Goal: Task Accomplishment & Management: Manage account settings

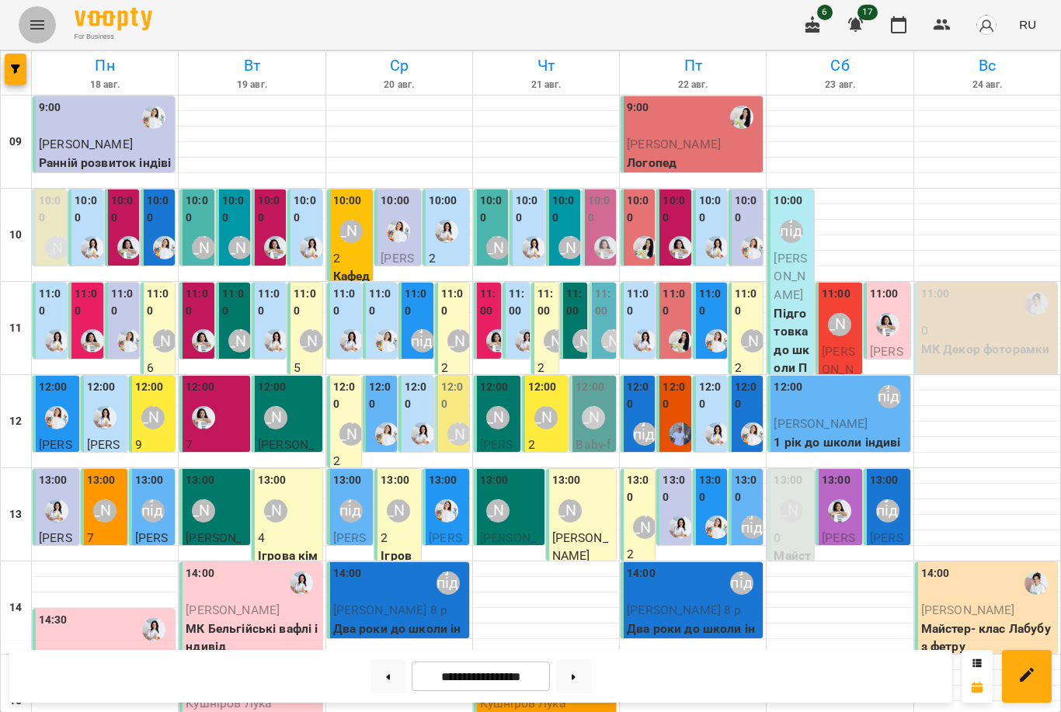
click at [37, 23] on icon "Menu" at bounding box center [37, 25] width 19 height 19
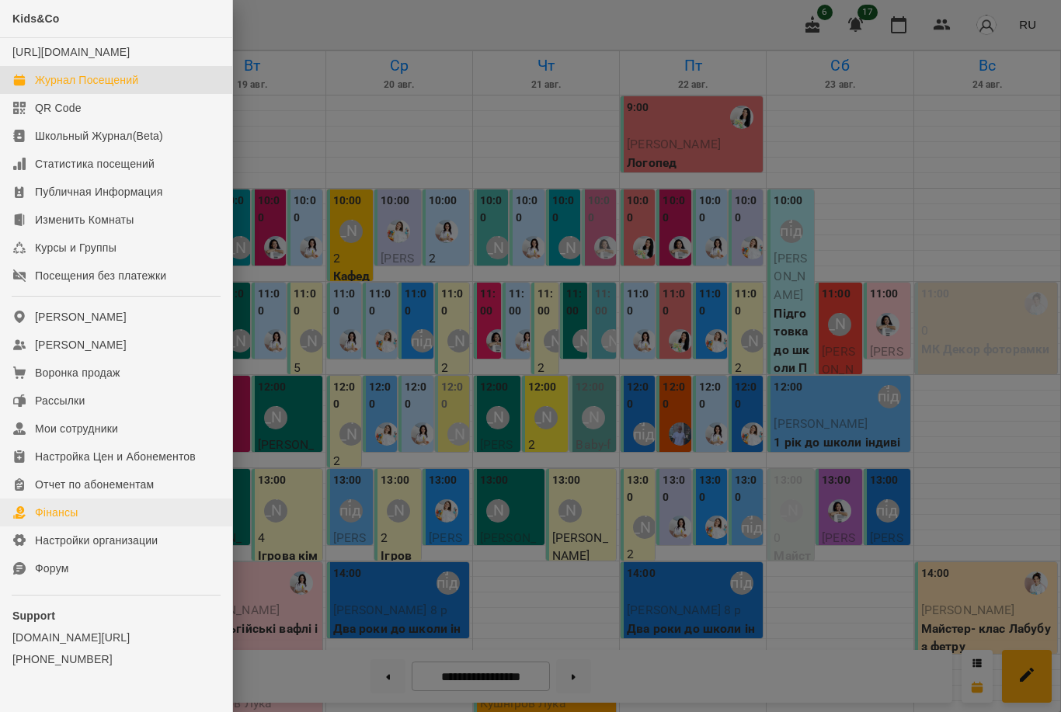
click at [91, 524] on link "Фінансы" at bounding box center [116, 513] width 232 height 28
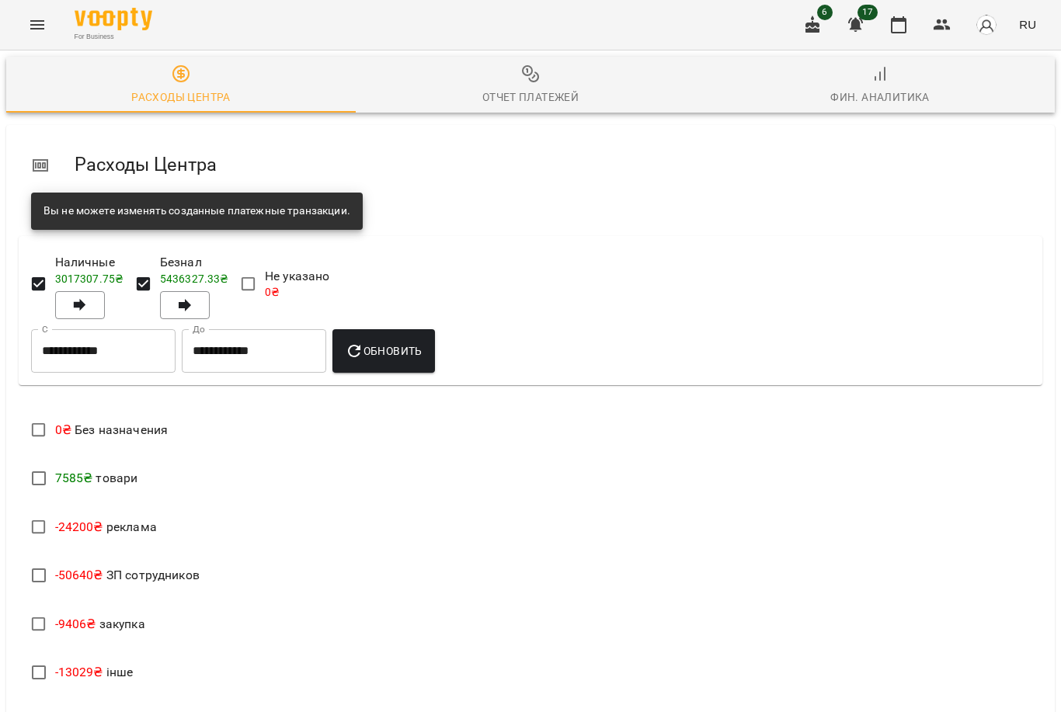
click at [525, 92] on div "Отчет Платежей" at bounding box center [530, 97] width 97 height 19
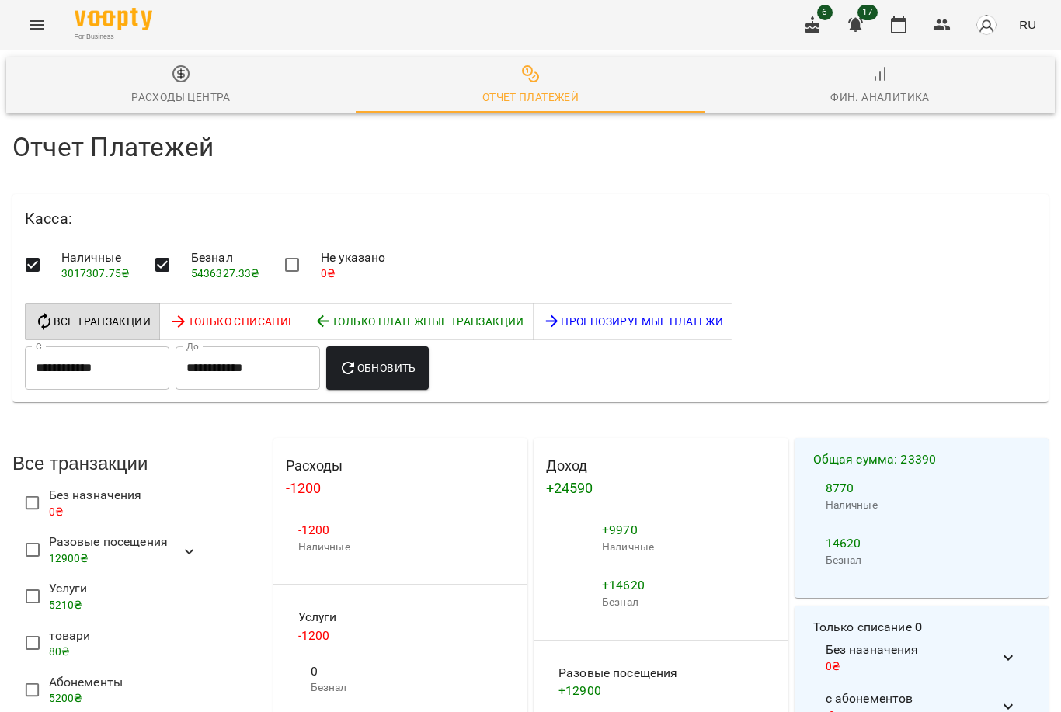
click at [118, 373] on input "**********" at bounding box center [97, 367] width 144 height 43
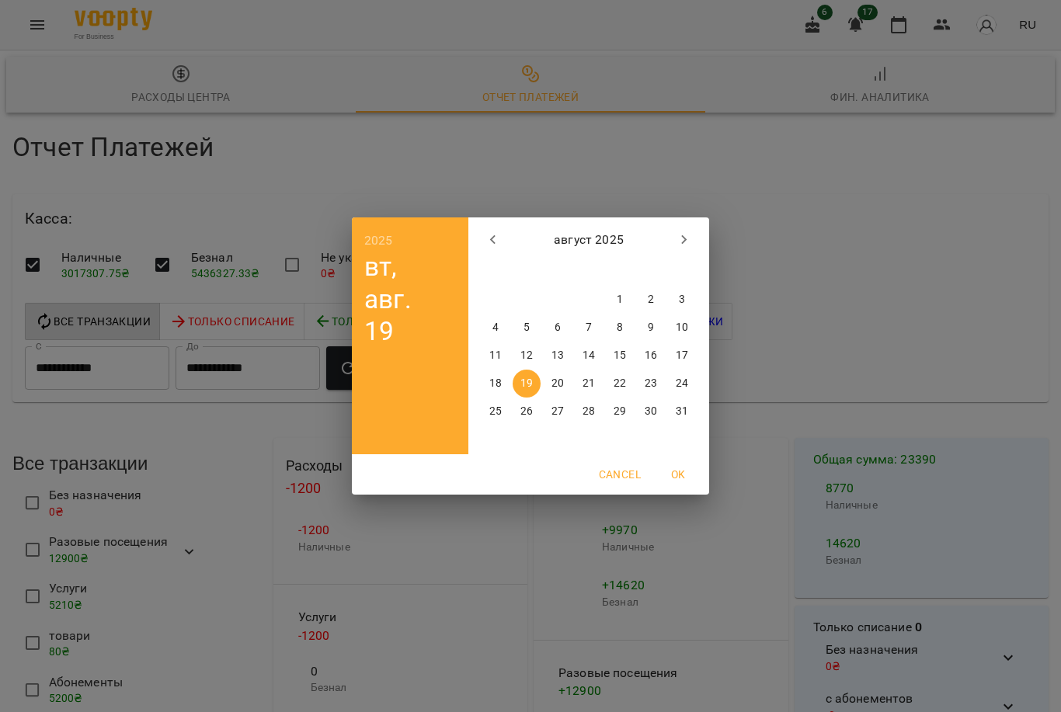
click at [560, 355] on p "13" at bounding box center [557, 356] width 12 height 16
type input "**********"
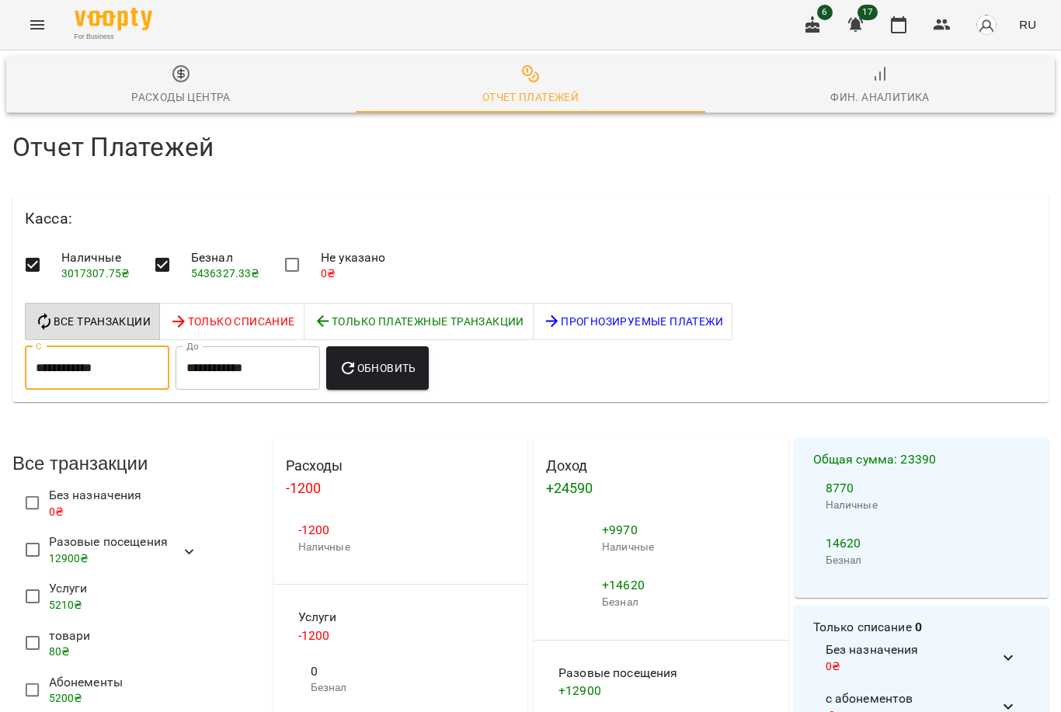
click at [255, 368] on input "**********" at bounding box center [247, 367] width 144 height 43
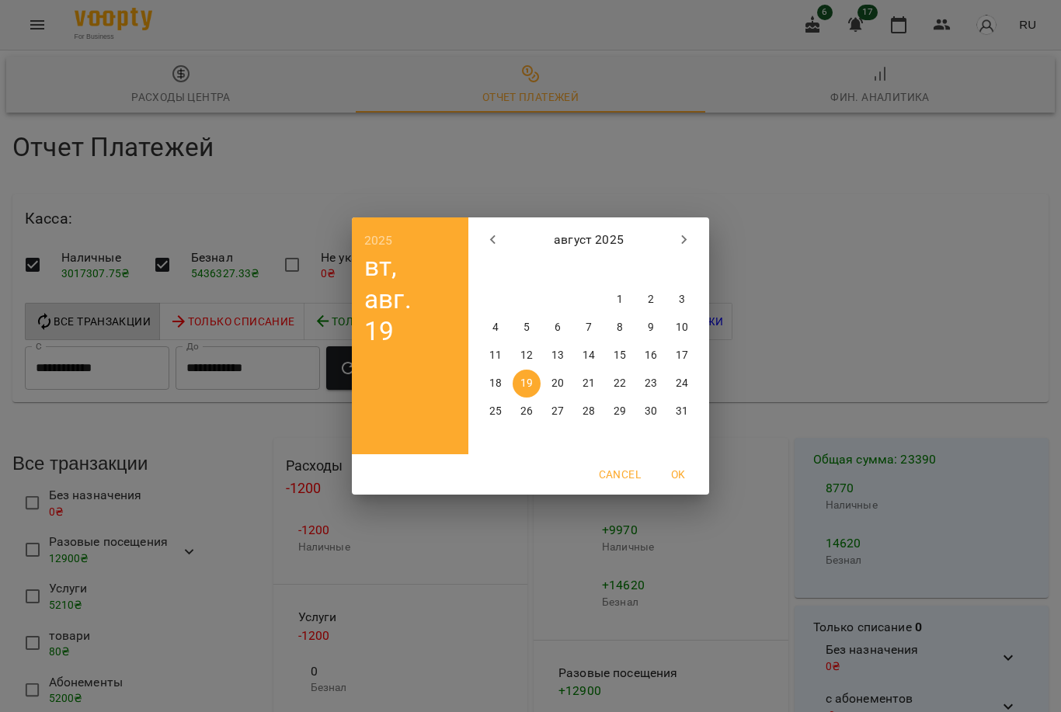
drag, startPoint x: 556, startPoint y: 355, endPoint x: 556, endPoint y: 342, distance: 13.2
click at [556, 355] on p "13" at bounding box center [557, 356] width 12 height 16
type input "**********"
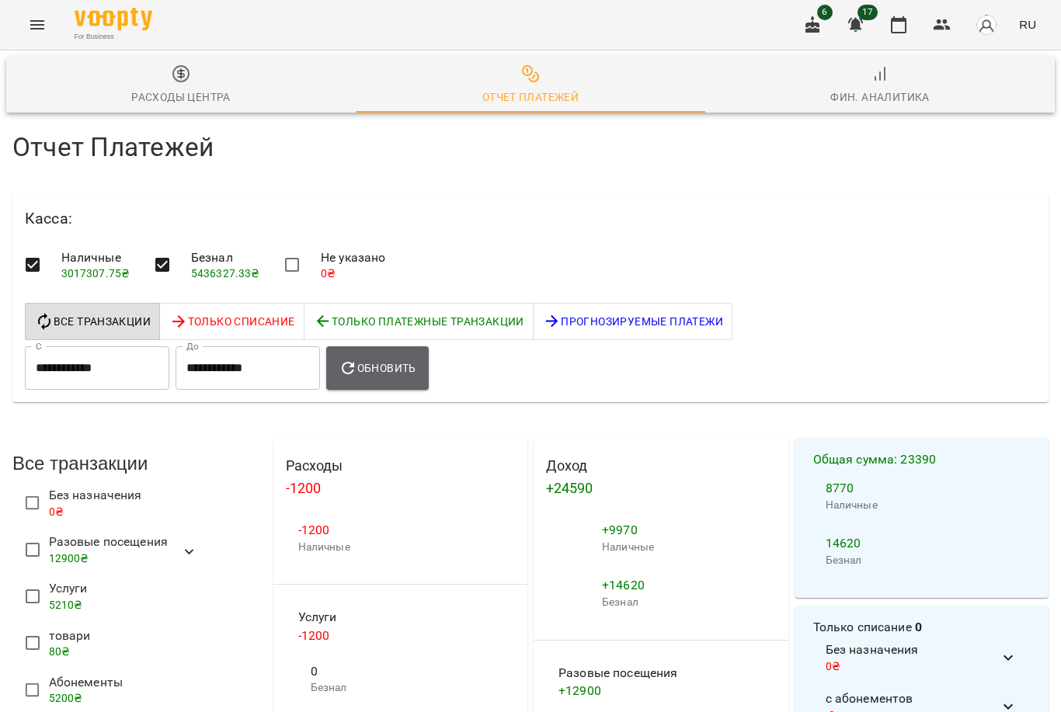
click at [360, 376] on button "Обновить" at bounding box center [377, 367] width 102 height 43
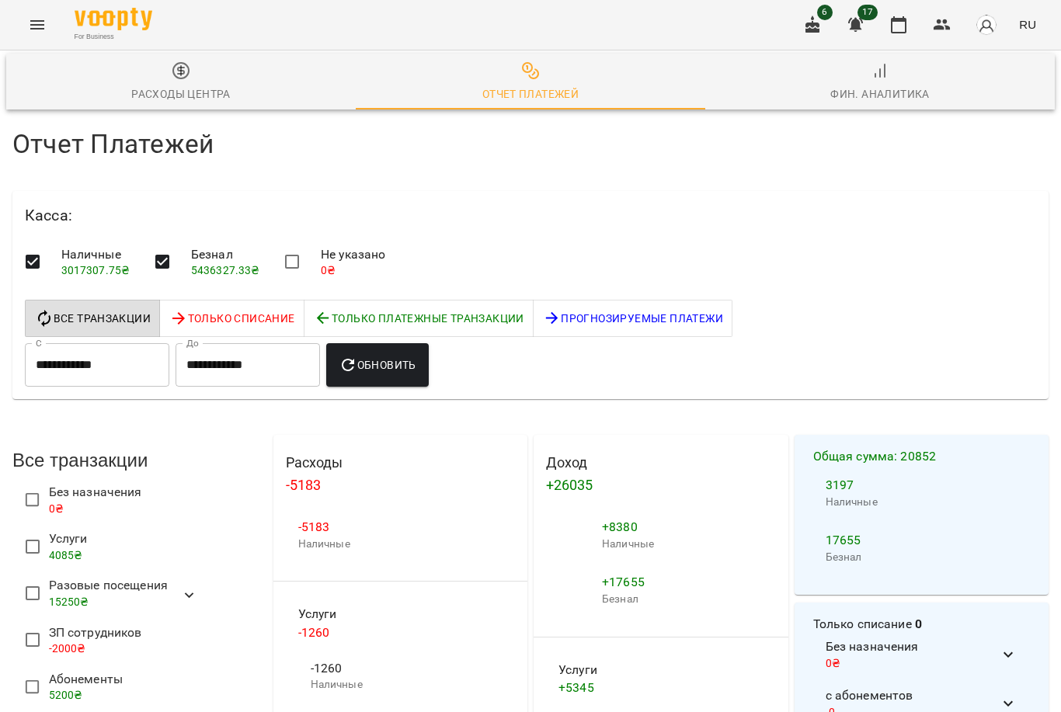
scroll to position [1777, 0]
click at [864, 662] on li "50" at bounding box center [863, 654] width 46 height 28
type input "**"
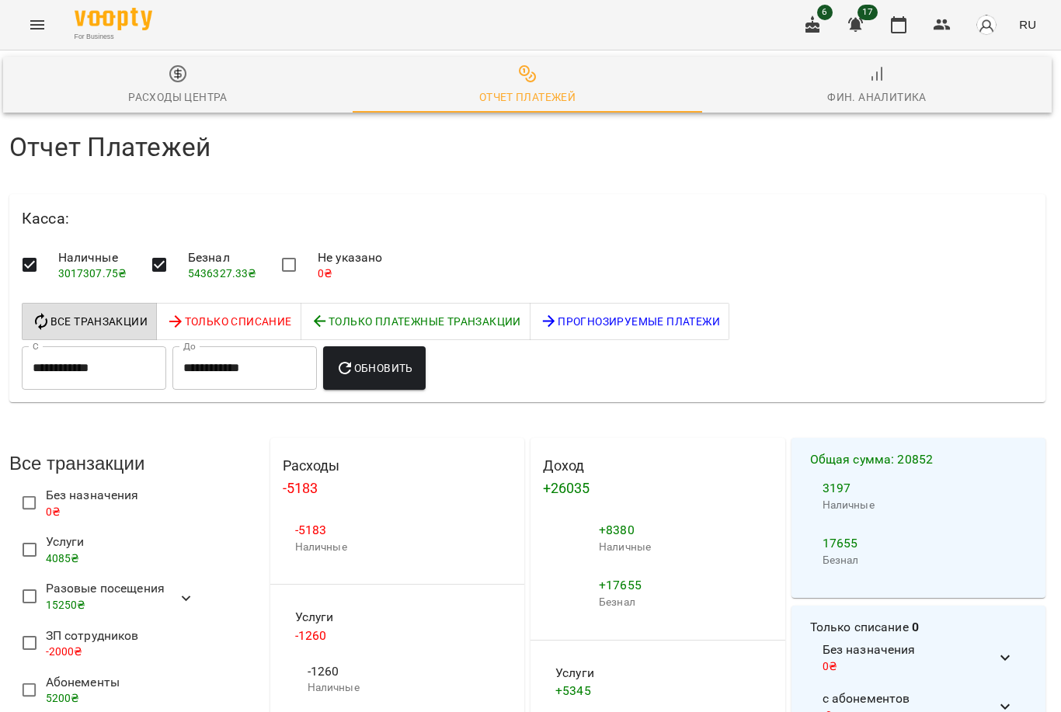
scroll to position [0, 3]
click at [156, 352] on input "**********" at bounding box center [94, 367] width 144 height 43
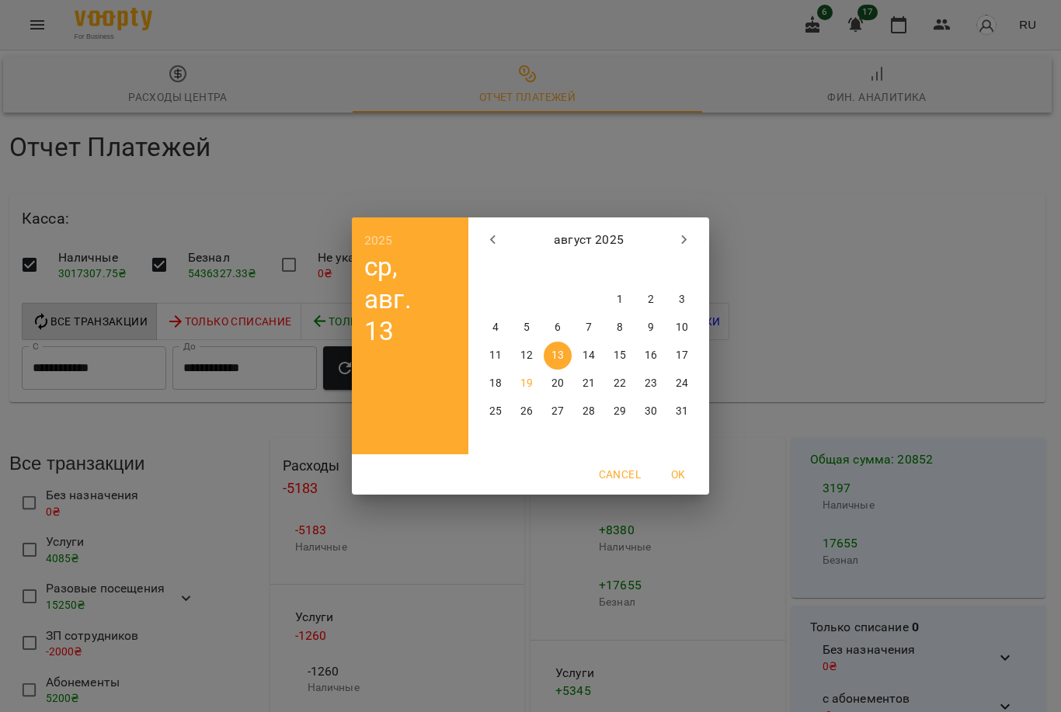
click at [525, 380] on p "19" at bounding box center [526, 384] width 12 height 16
type input "**********"
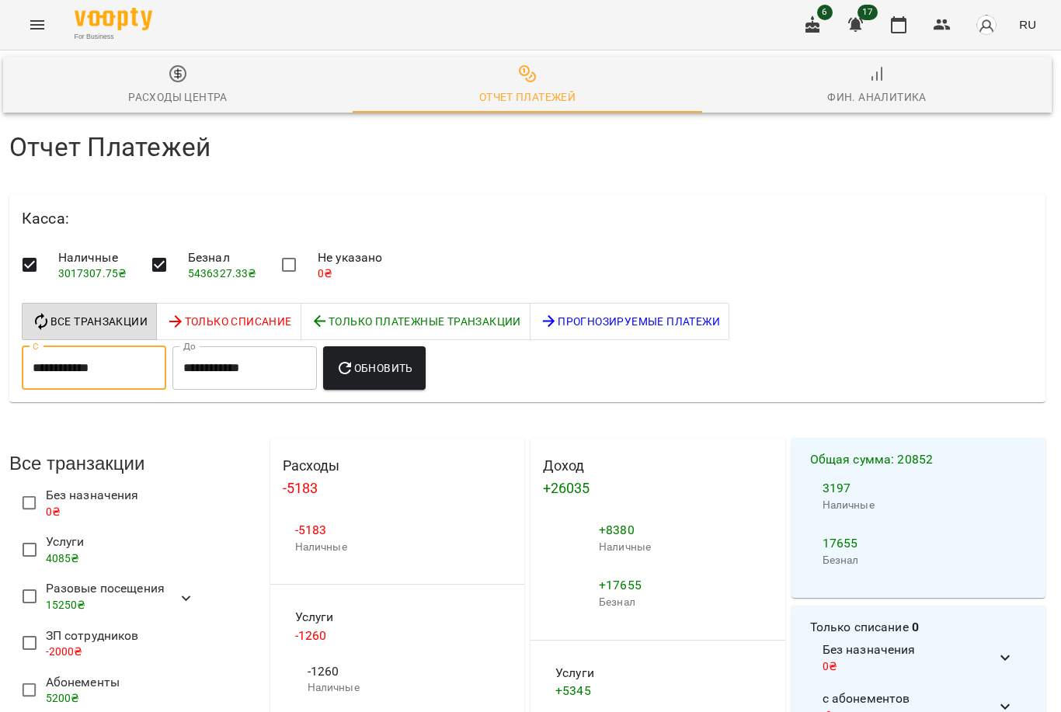
click at [293, 366] on input "**********" at bounding box center [244, 367] width 144 height 43
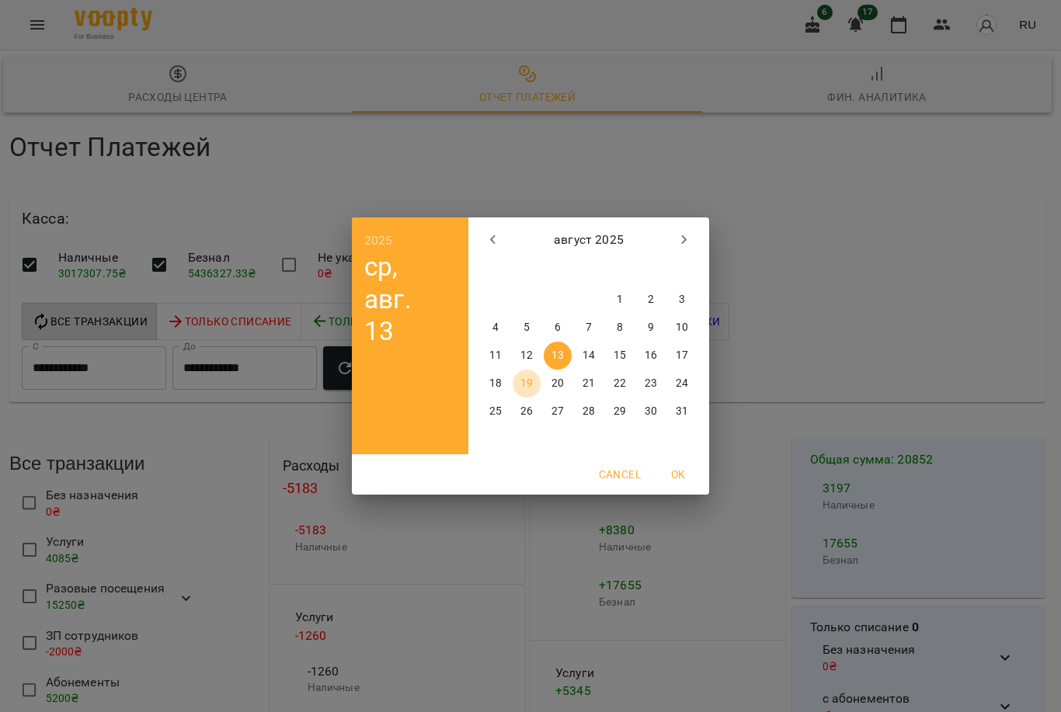
click at [530, 389] on p "19" at bounding box center [526, 384] width 12 height 16
type input "**********"
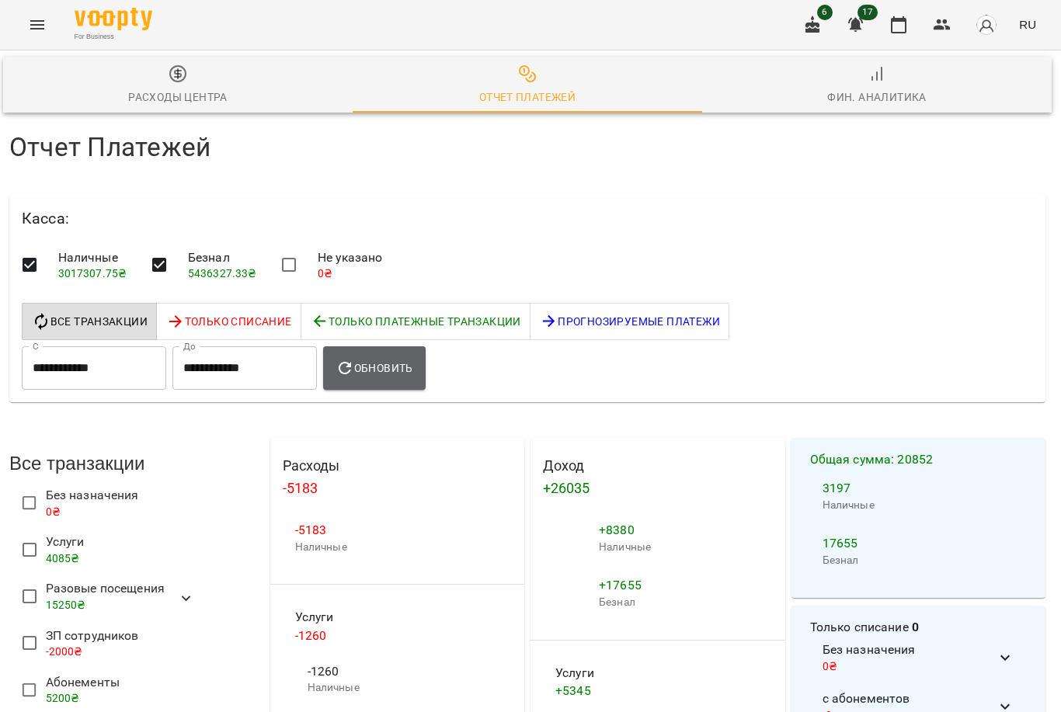
click at [421, 370] on button "Обновить" at bounding box center [374, 367] width 102 height 43
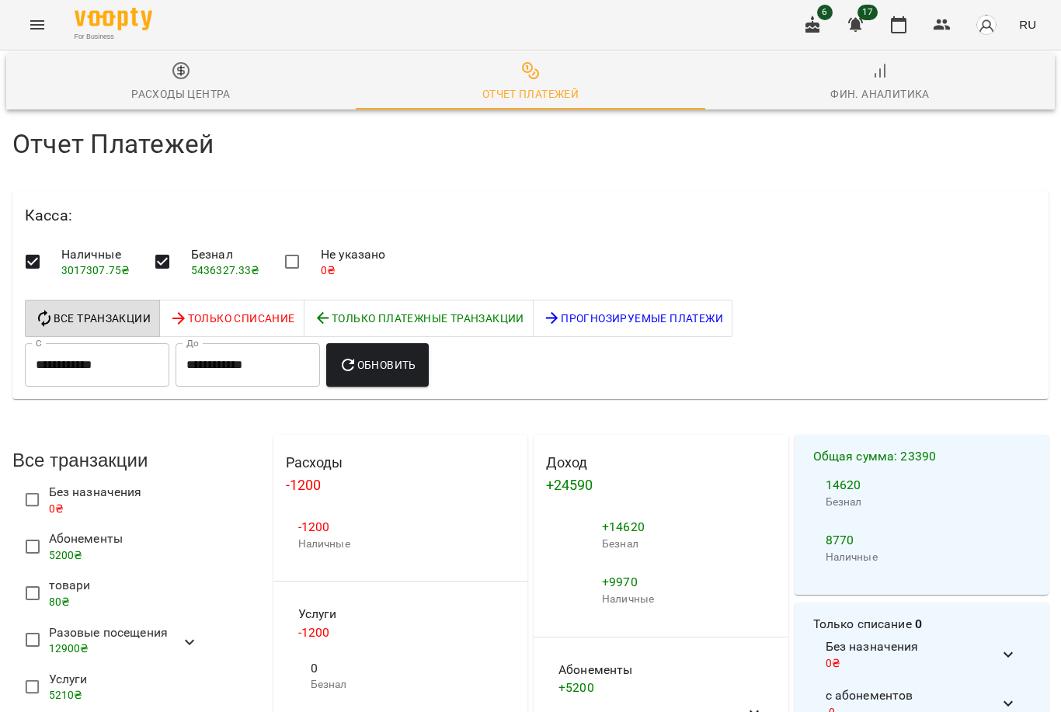
scroll to position [1161, 0]
click at [898, 27] on icon "button" at bounding box center [898, 25] width 19 height 19
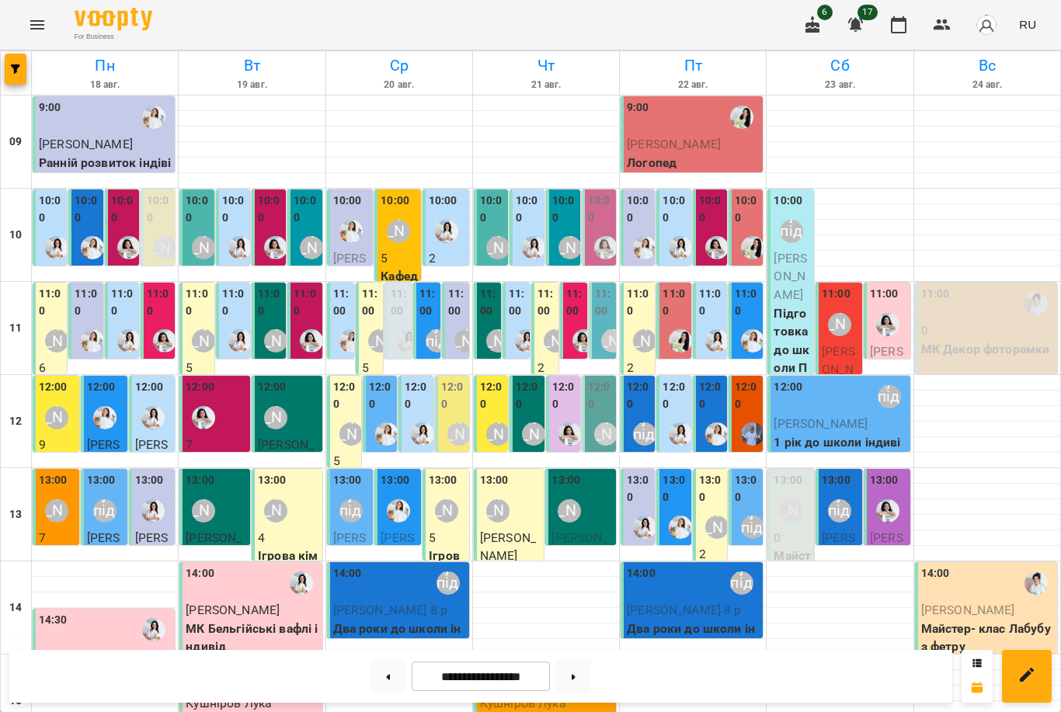
scroll to position [61, 0]
click at [434, 286] on label "11:00" at bounding box center [428, 302] width 18 height 33
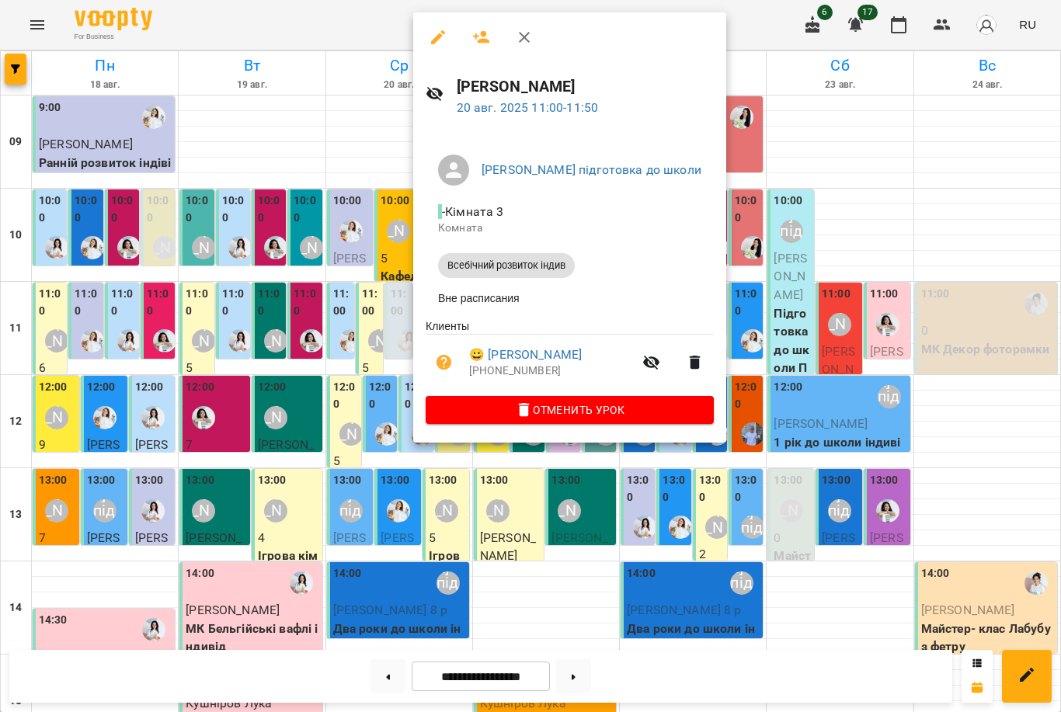
click at [366, 269] on div at bounding box center [530, 356] width 1061 height 712
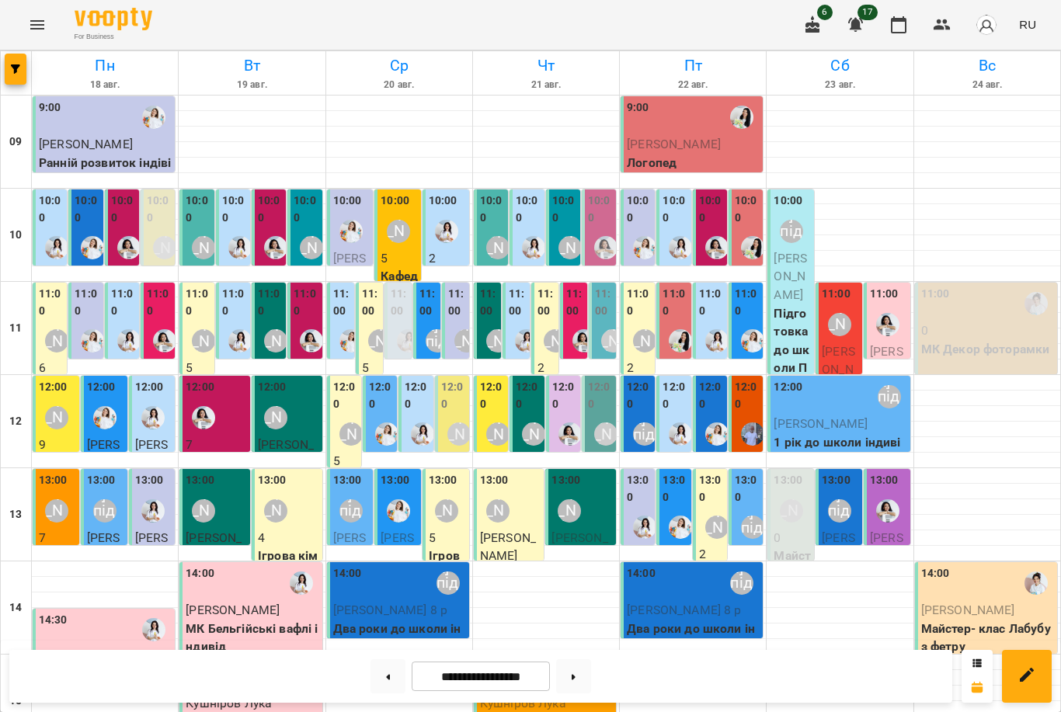
click at [389, 283] on div "11:00 0 Ранній розвиток груповий" at bounding box center [397, 432] width 27 height 299
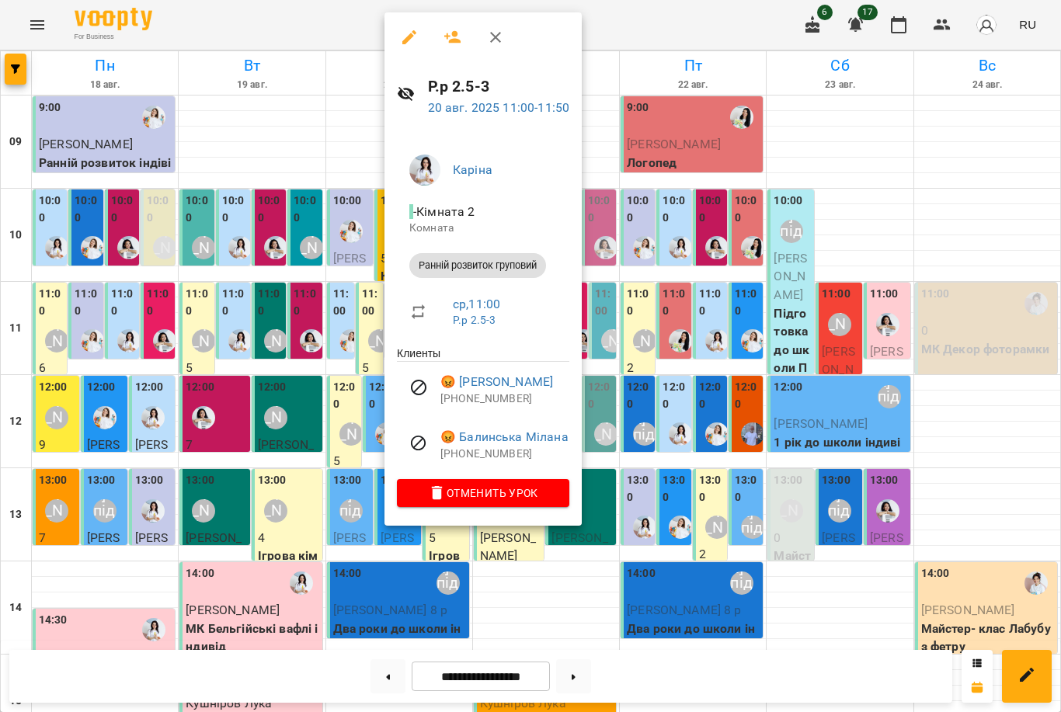
click at [360, 273] on div at bounding box center [530, 356] width 1061 height 712
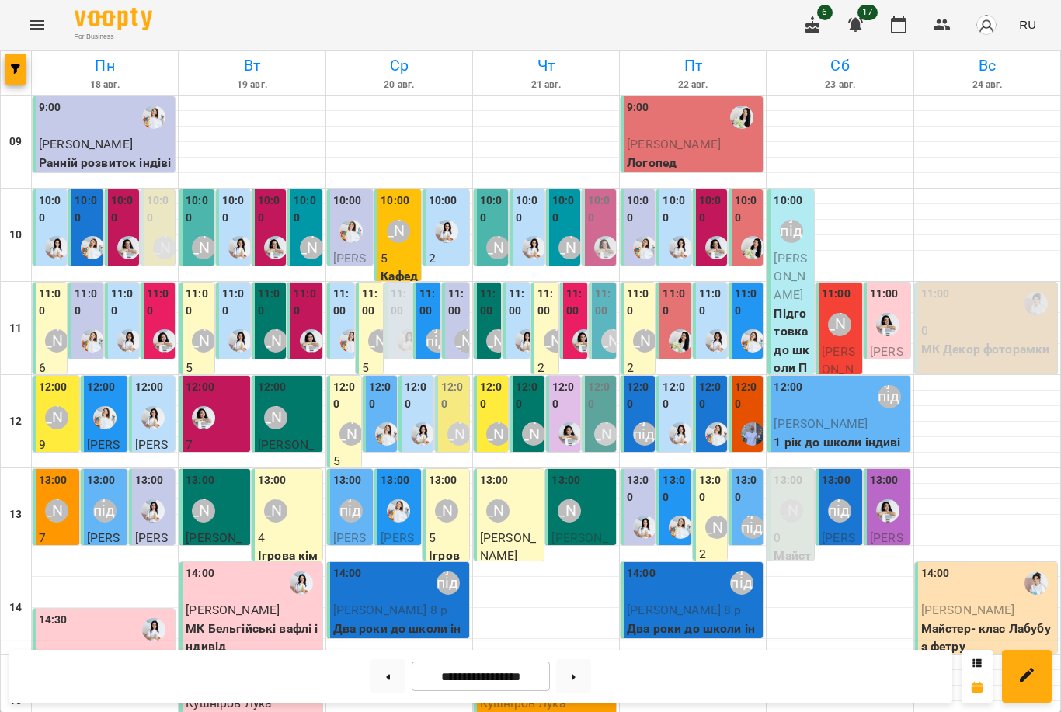
click at [397, 286] on label "11:00" at bounding box center [400, 302] width 18 height 33
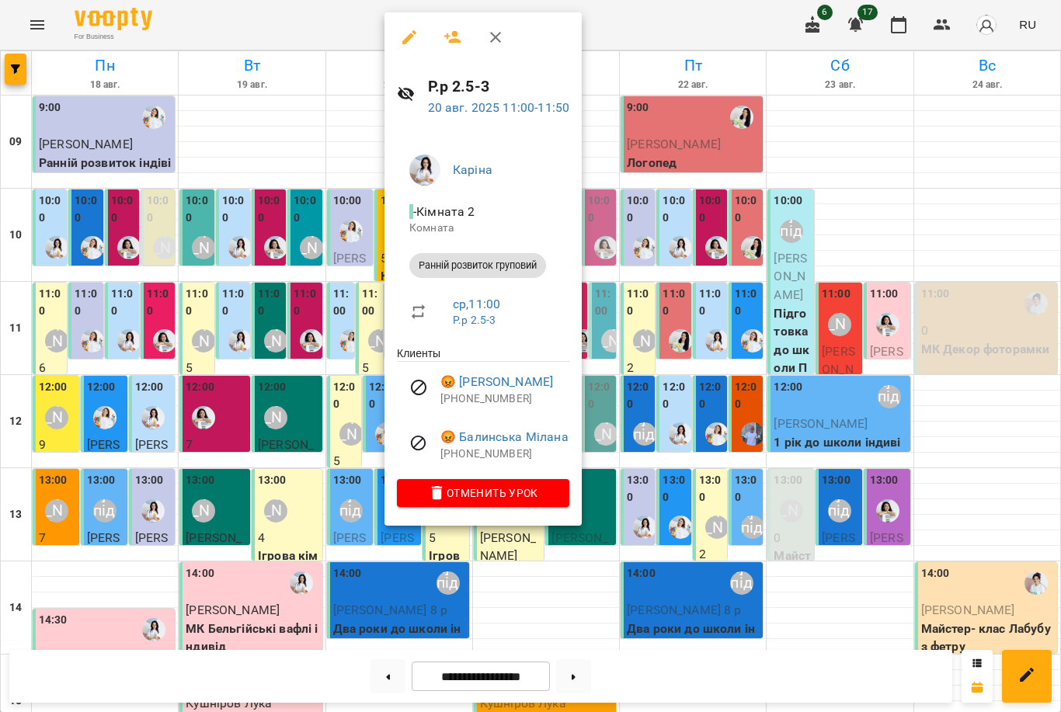
click at [366, 266] on div at bounding box center [530, 356] width 1061 height 712
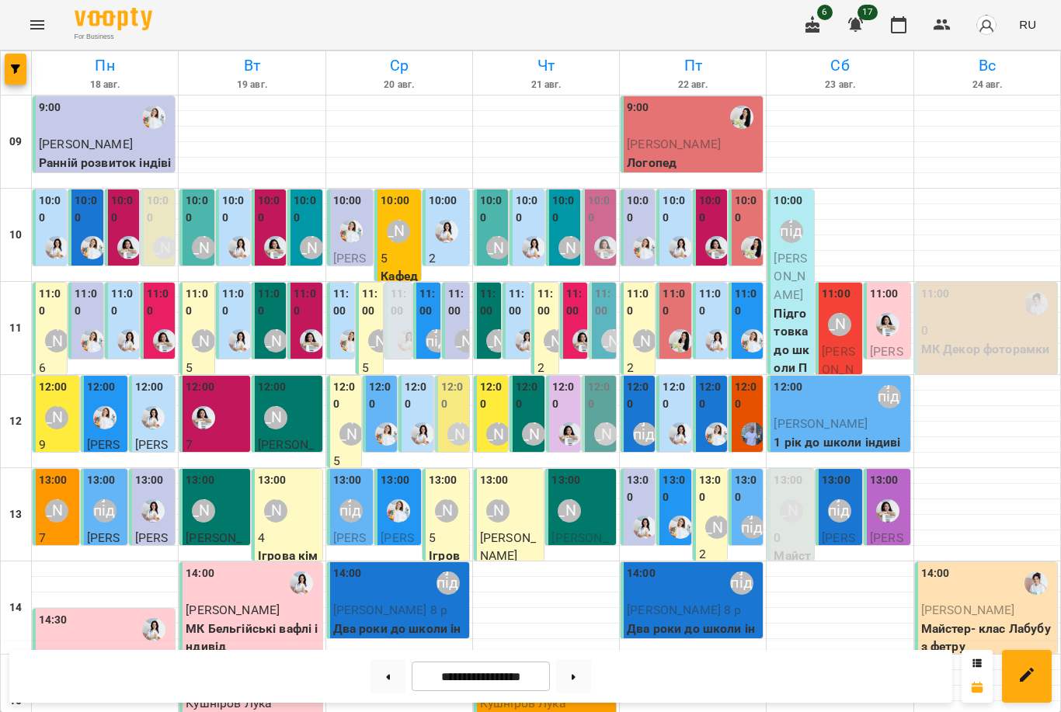
click at [453, 323] on div "[PERSON_NAME]" at bounding box center [466, 341] width 36 height 36
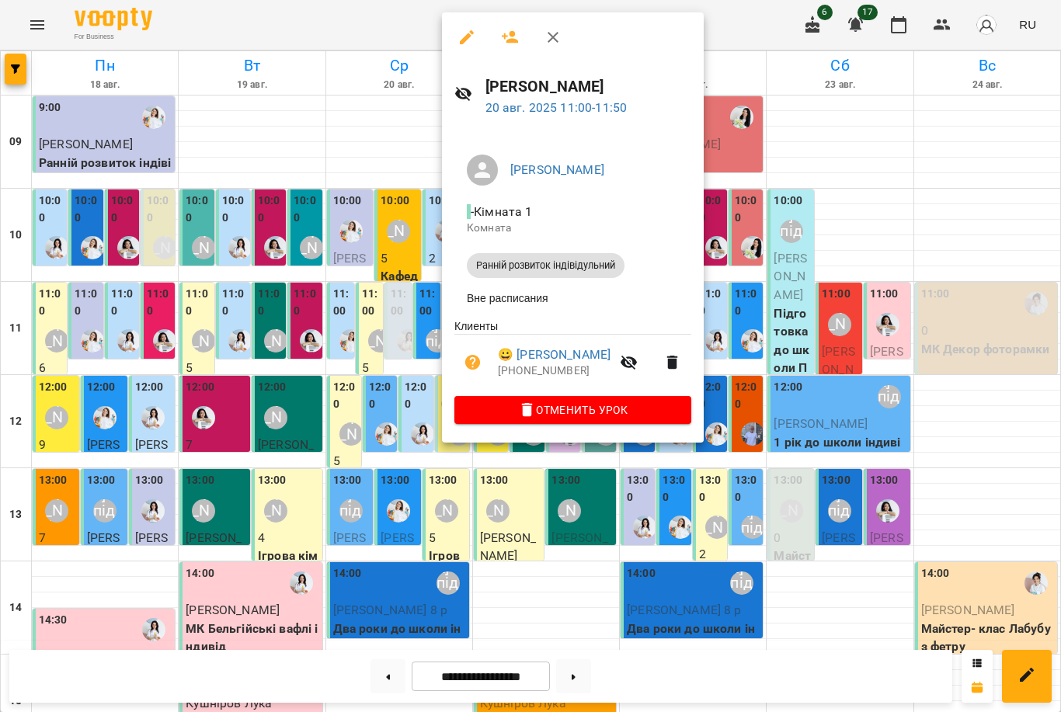
click at [405, 275] on div at bounding box center [530, 356] width 1061 height 712
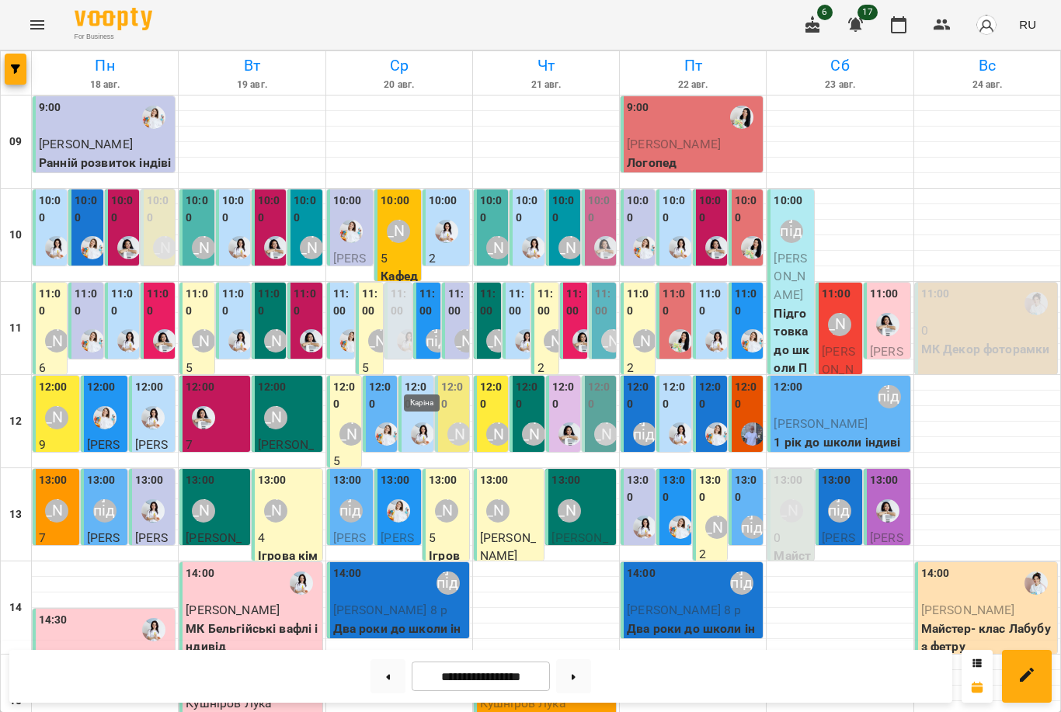
click at [420, 422] on img "Каріна" at bounding box center [422, 433] width 23 height 23
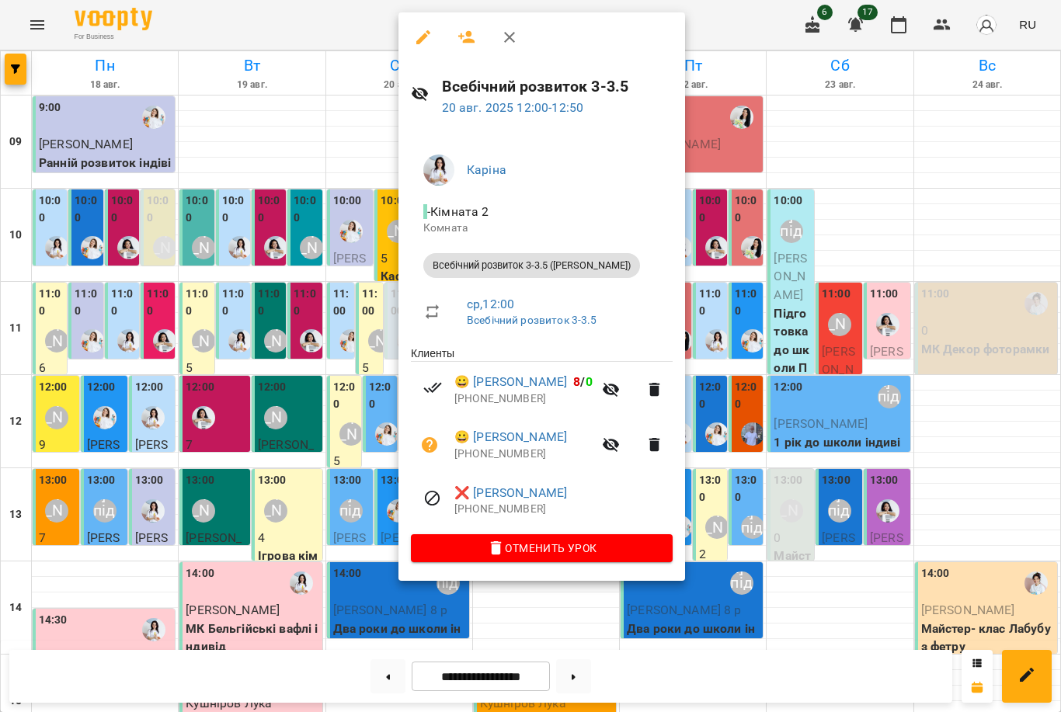
click at [377, 370] on div at bounding box center [530, 356] width 1061 height 712
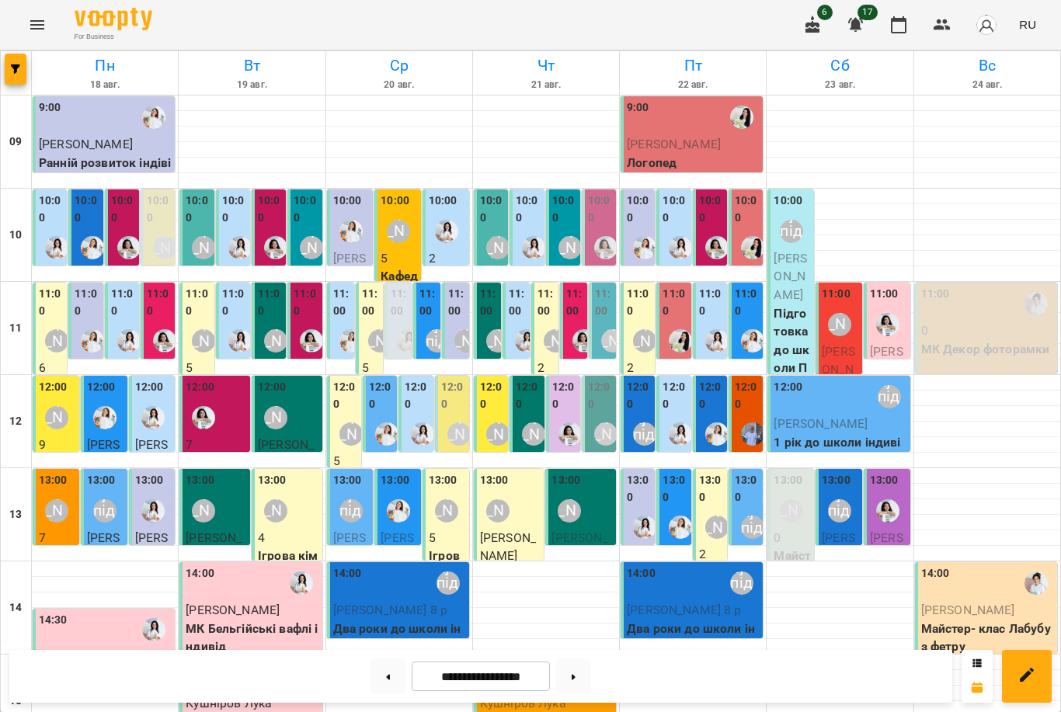
scroll to position [0, 0]
click at [423, 317] on label "11:00" at bounding box center [428, 302] width 18 height 33
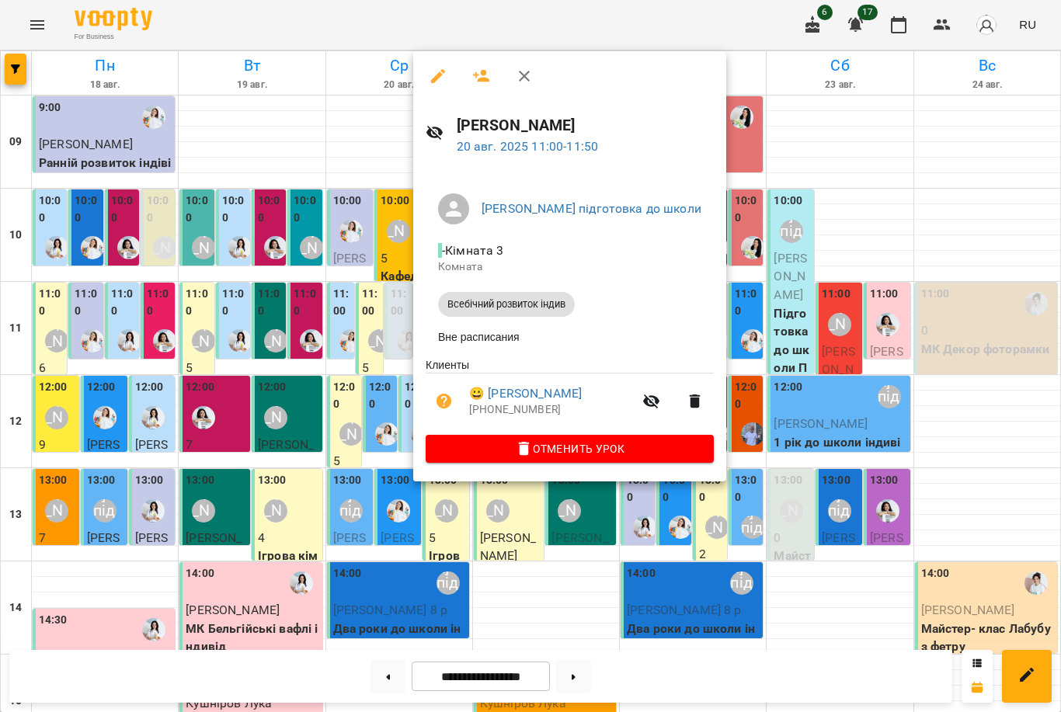
click at [335, 435] on div at bounding box center [530, 356] width 1061 height 712
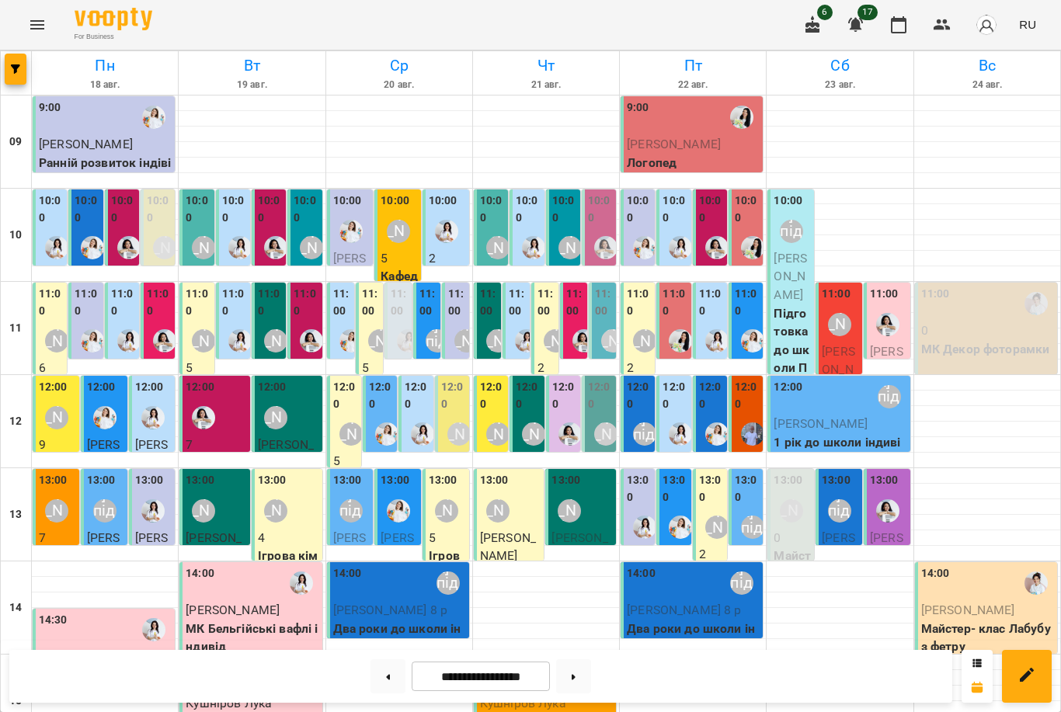
click at [329, 333] on div "11:00 [PERSON_NAME] Всебічний розвиток група" at bounding box center [340, 487] width 27 height 409
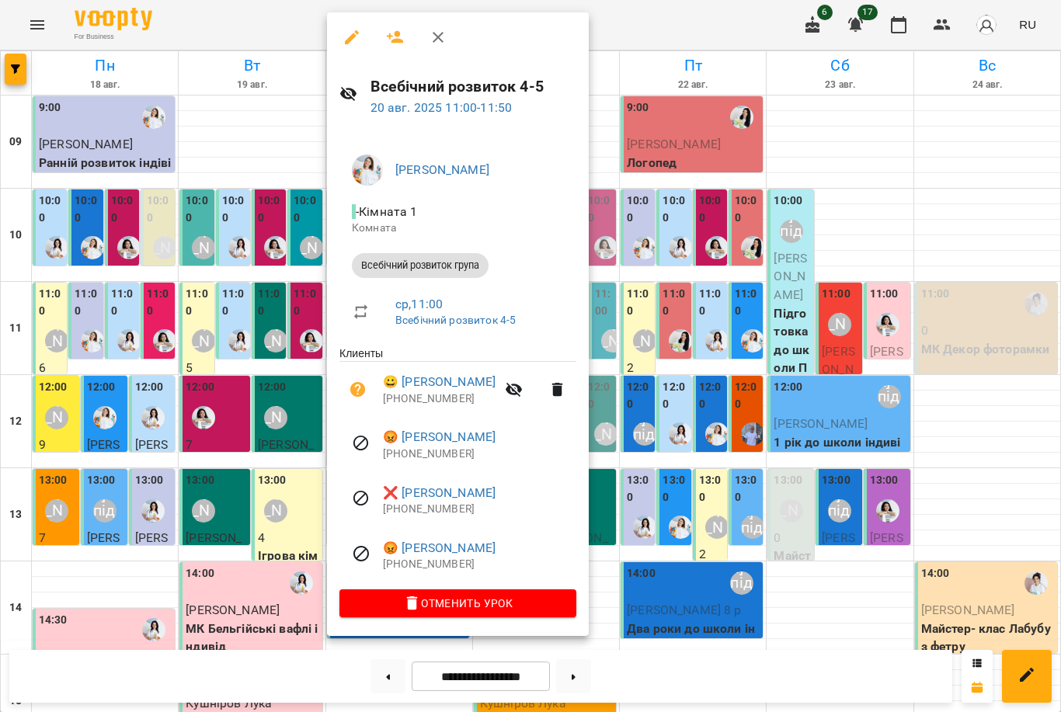
click at [651, 396] on div at bounding box center [530, 356] width 1061 height 712
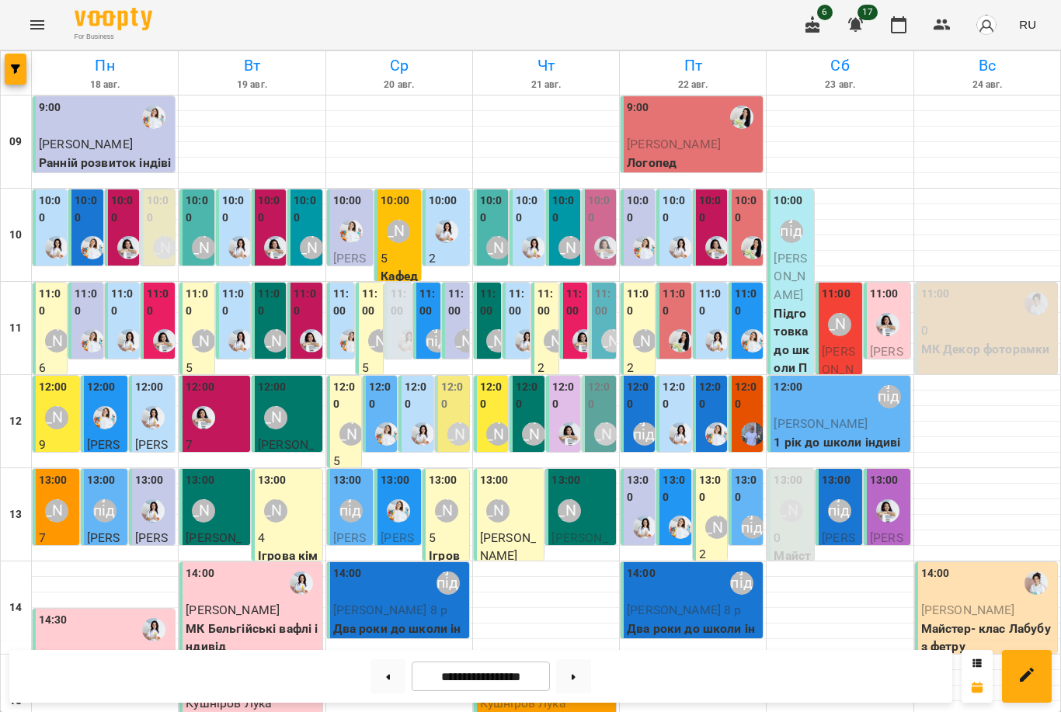
click at [389, 416] on div at bounding box center [387, 434] width 36 height 36
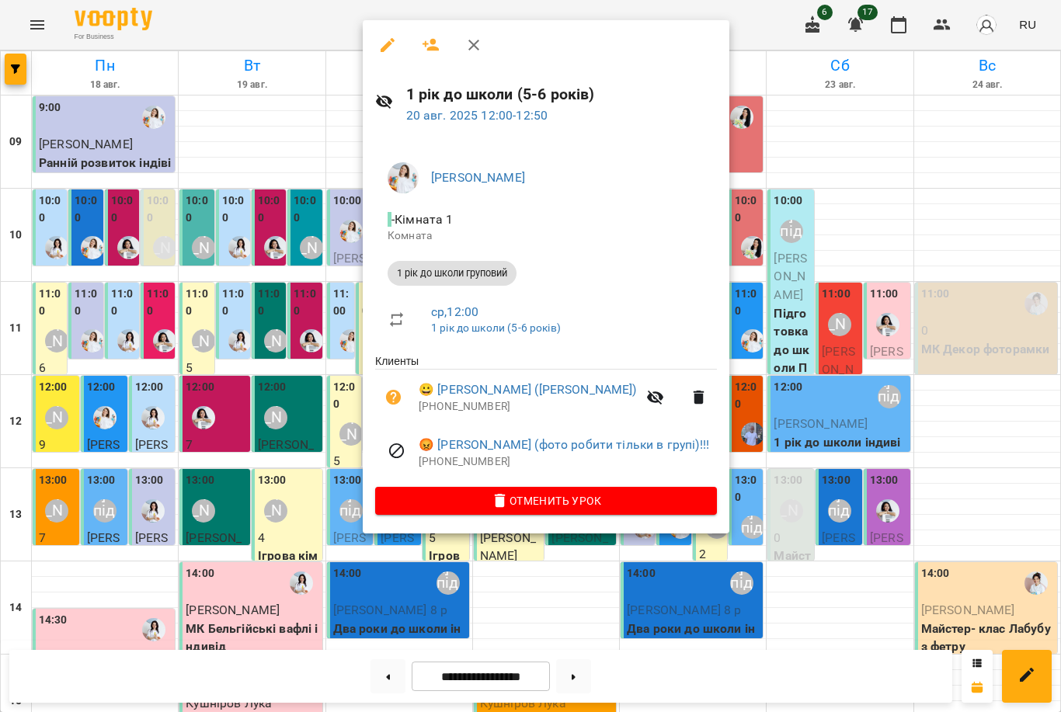
click at [780, 346] on div at bounding box center [530, 356] width 1061 height 712
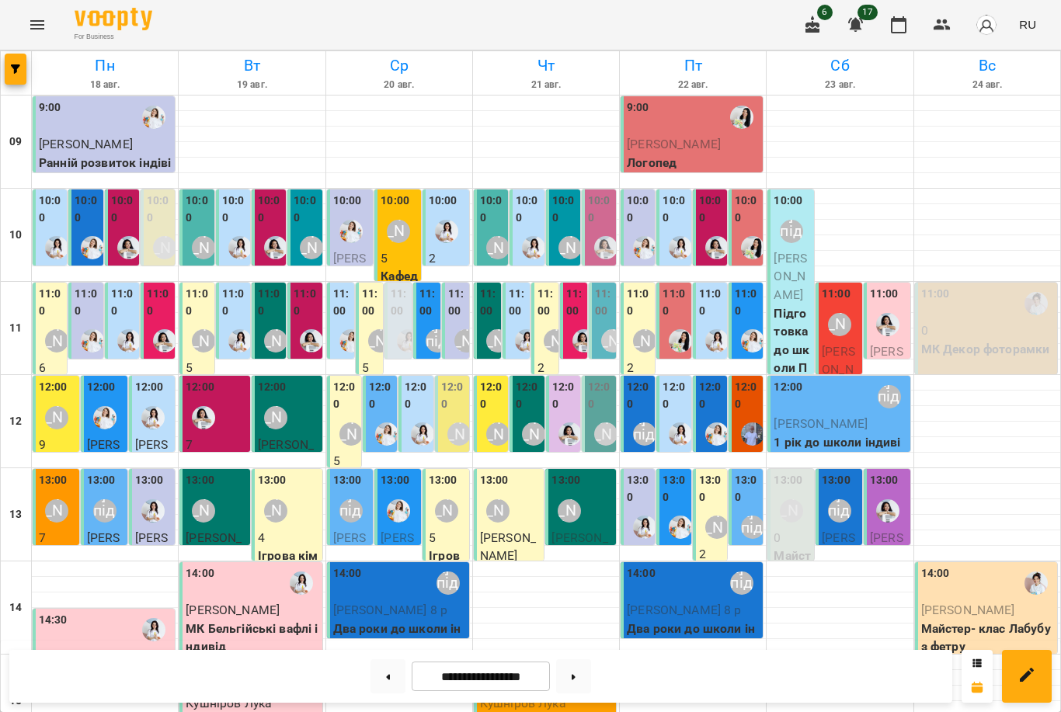
click at [387, 236] on div "[PERSON_NAME]" at bounding box center [398, 231] width 23 height 23
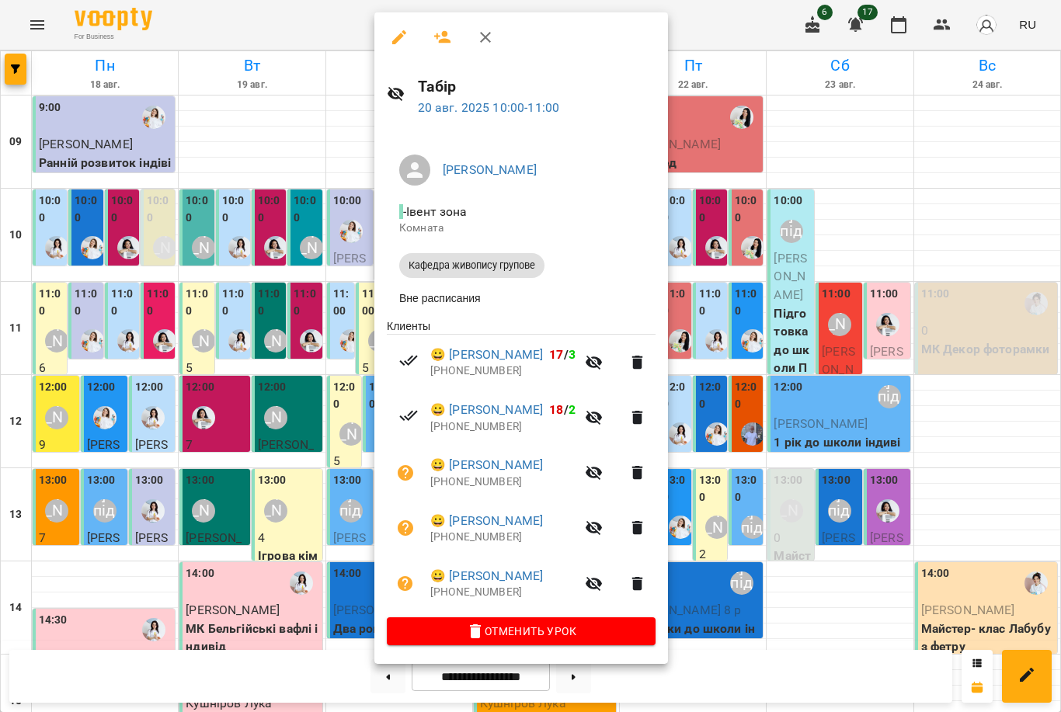
click at [747, 429] on div at bounding box center [530, 356] width 1061 height 712
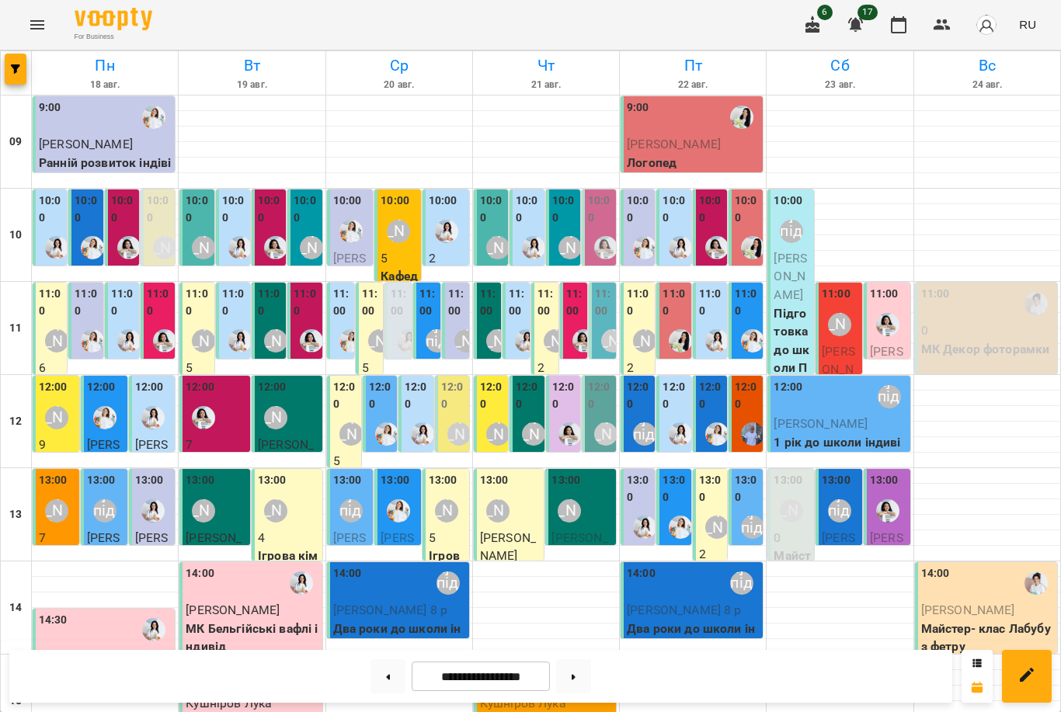
click at [383, 339] on div "[PERSON_NAME]" at bounding box center [379, 340] width 23 height 23
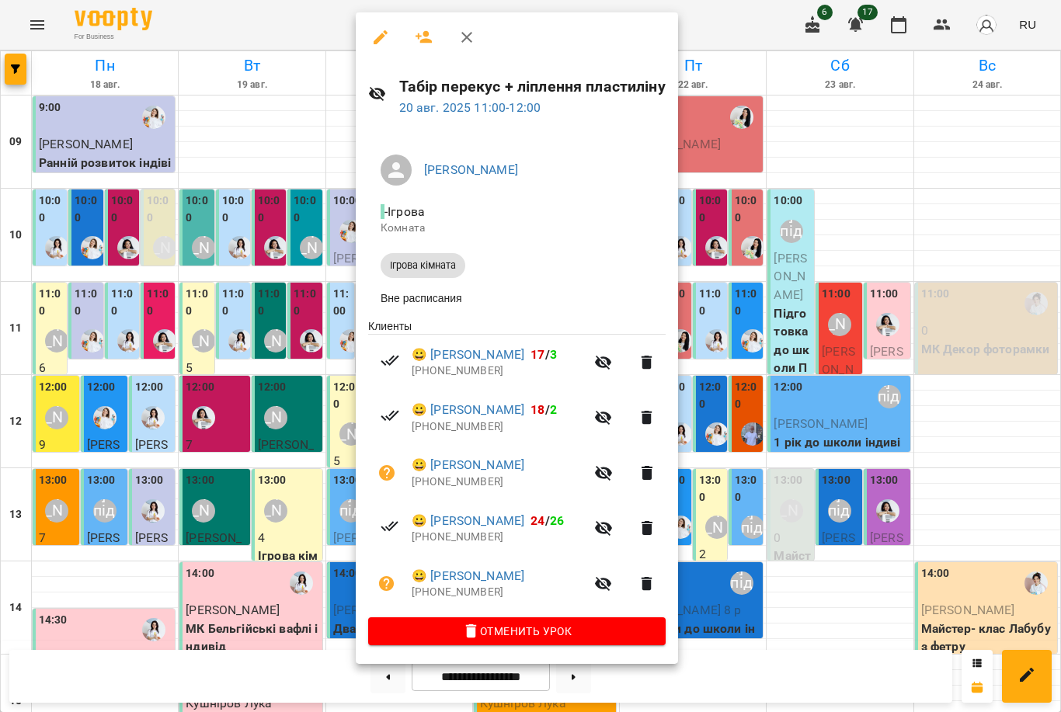
click at [760, 414] on div at bounding box center [530, 356] width 1061 height 712
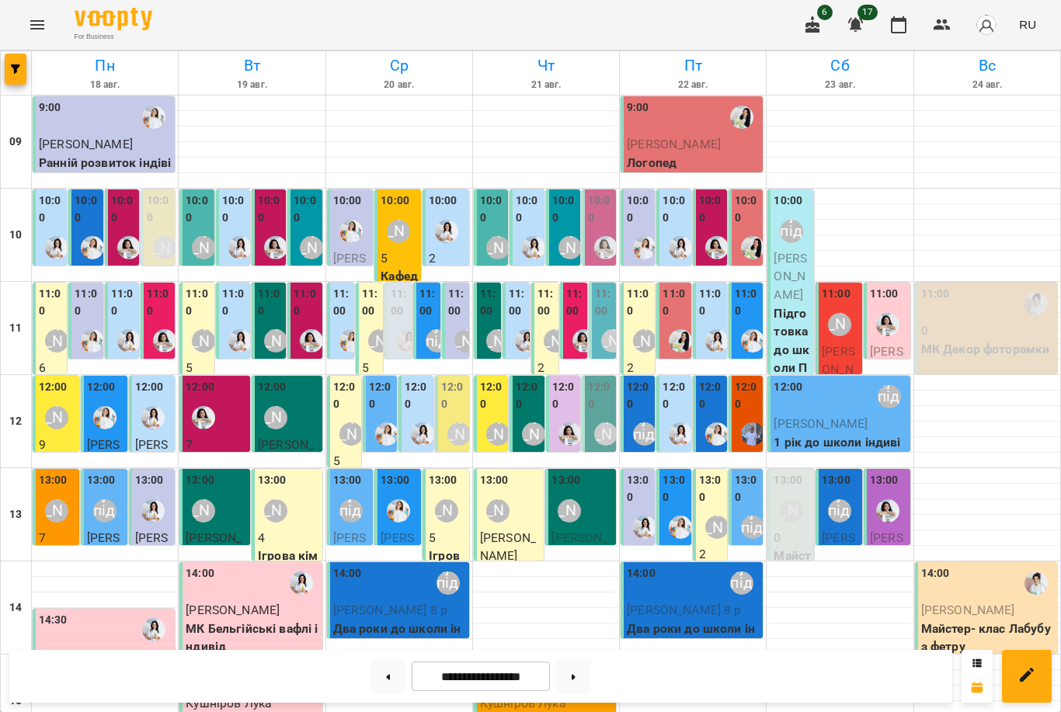
click at [369, 340] on div "[PERSON_NAME]" at bounding box center [379, 340] width 23 height 23
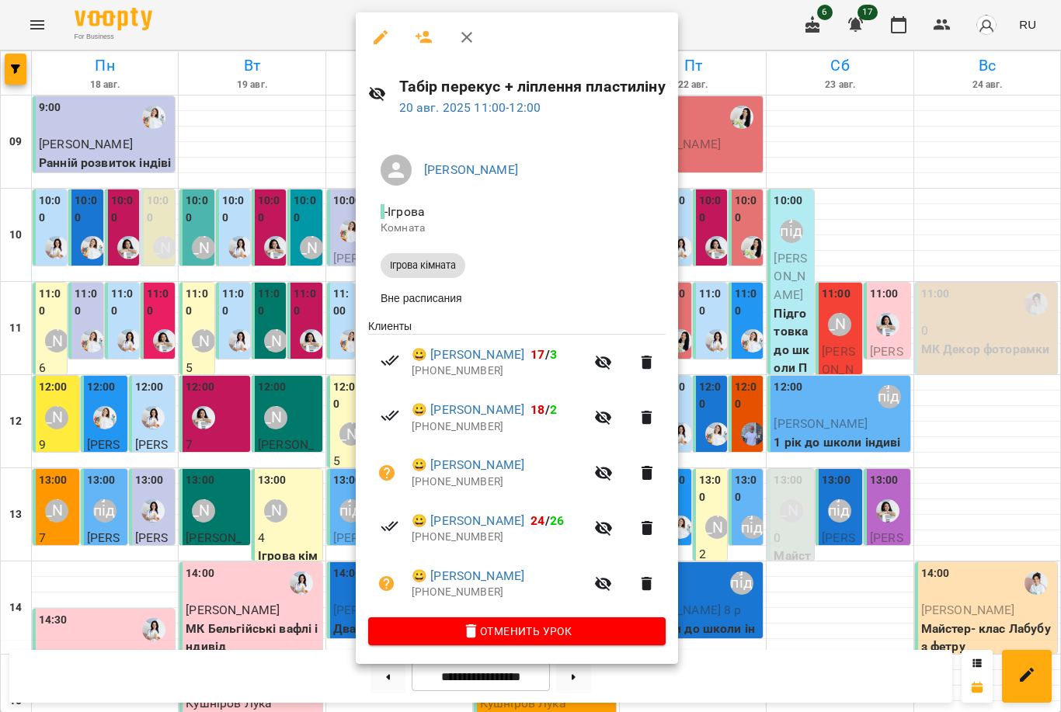
click at [715, 222] on div at bounding box center [530, 356] width 1061 height 712
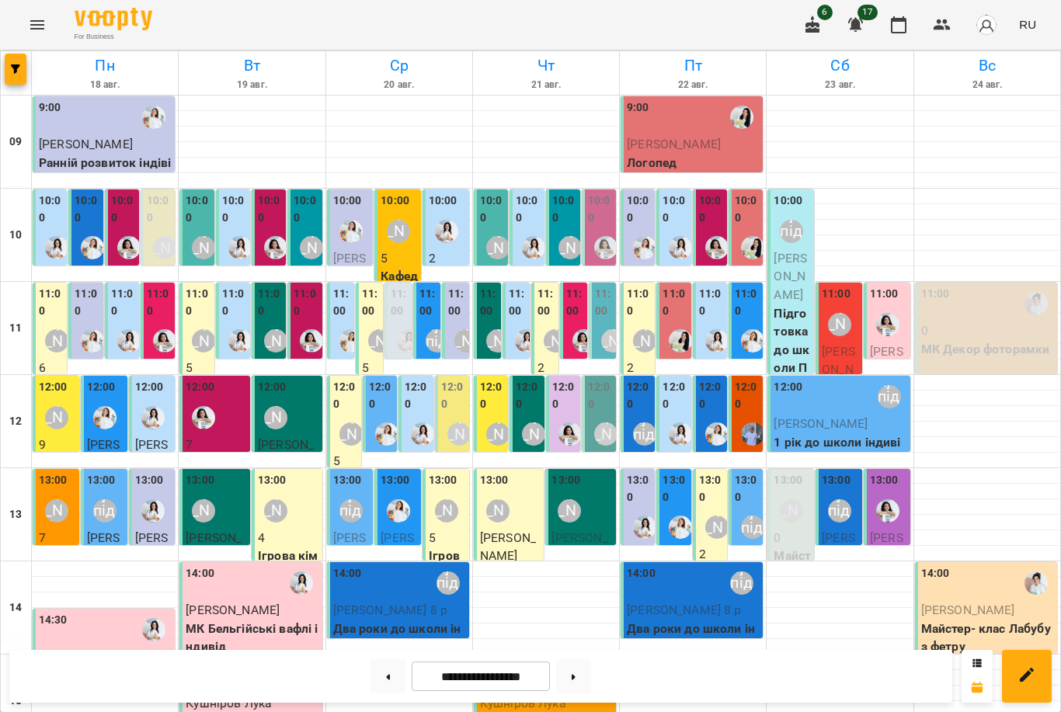
click at [378, 254] on div "10:00 [PERSON_NAME] 5 Кафедра живопису групове" at bounding box center [397, 275] width 47 height 172
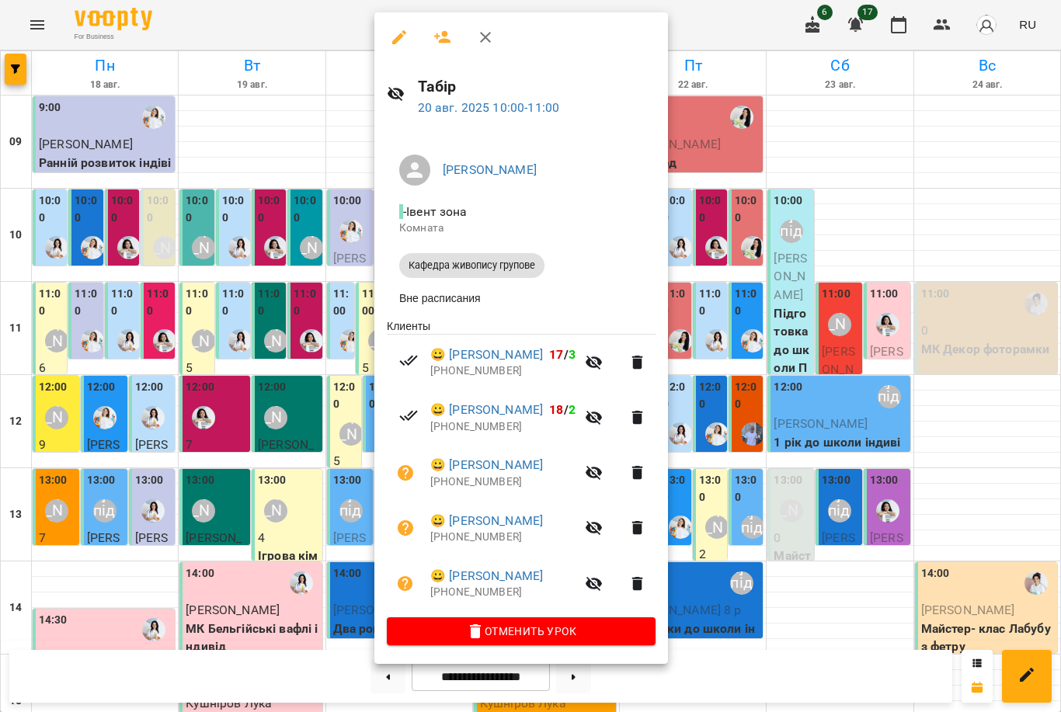
click at [713, 238] on div at bounding box center [530, 356] width 1061 height 712
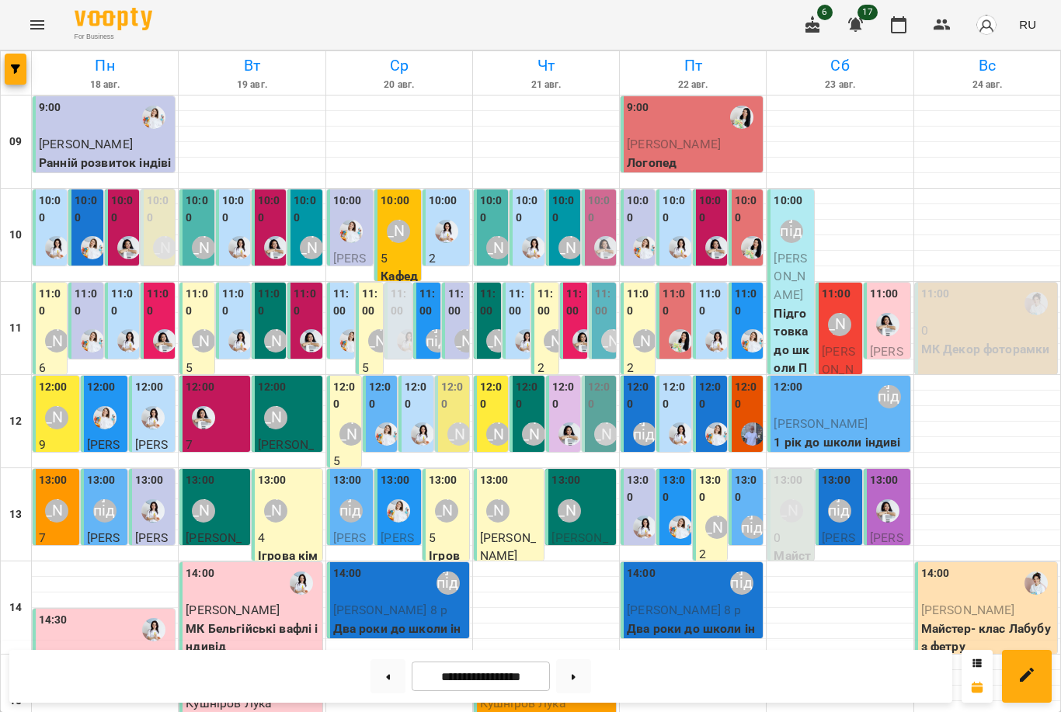
click at [394, 234] on div "[PERSON_NAME]" at bounding box center [398, 231] width 23 height 23
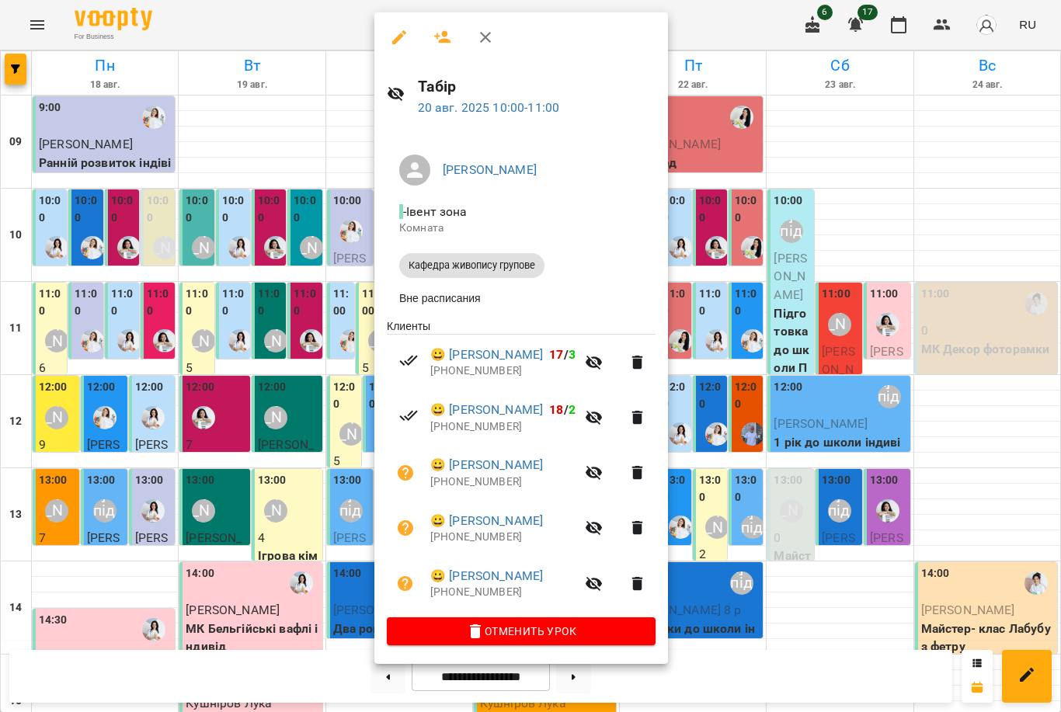
click at [437, 35] on icon "button" at bounding box center [442, 37] width 17 height 12
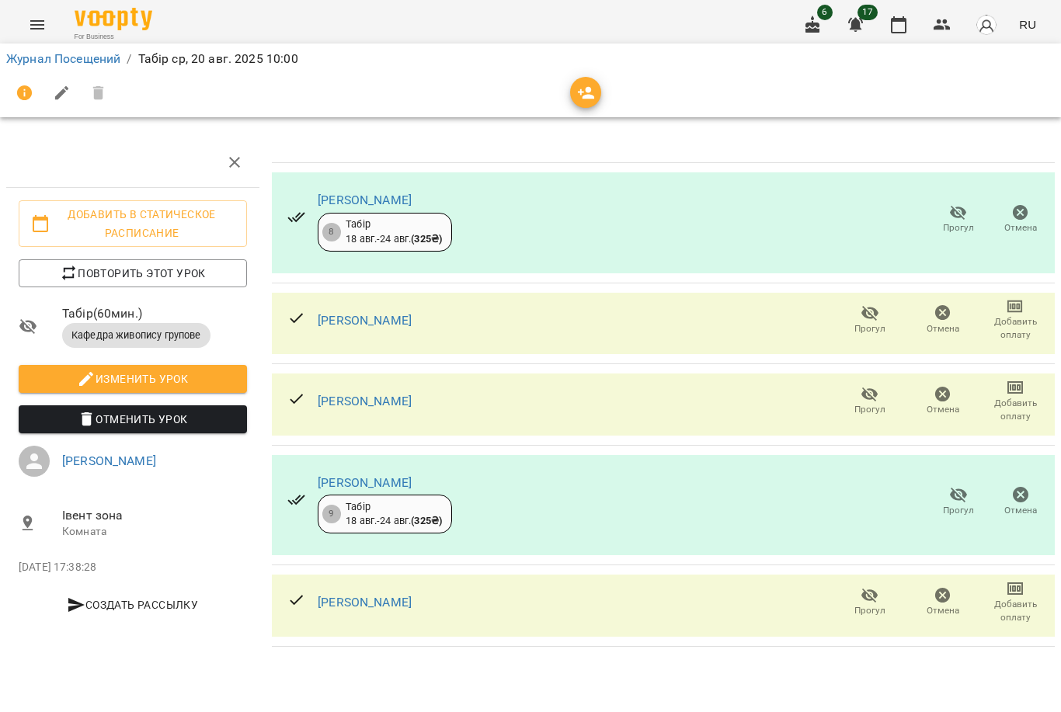
click at [580, 94] on icon "button" at bounding box center [586, 93] width 17 height 12
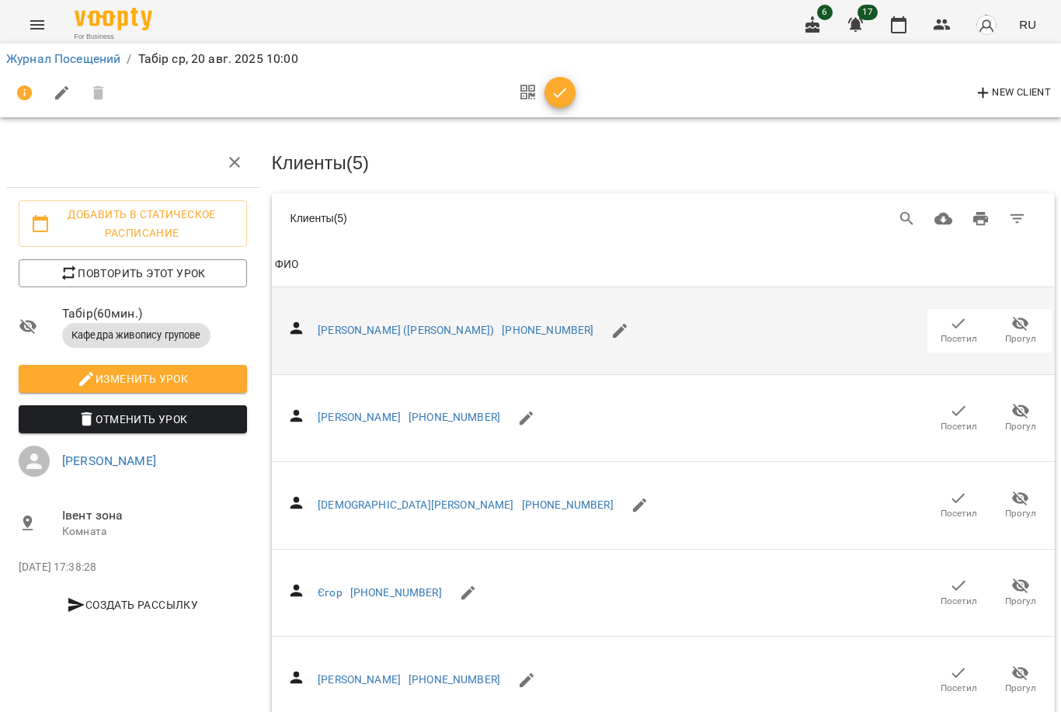
click at [957, 332] on span "Посетил" at bounding box center [958, 338] width 36 height 13
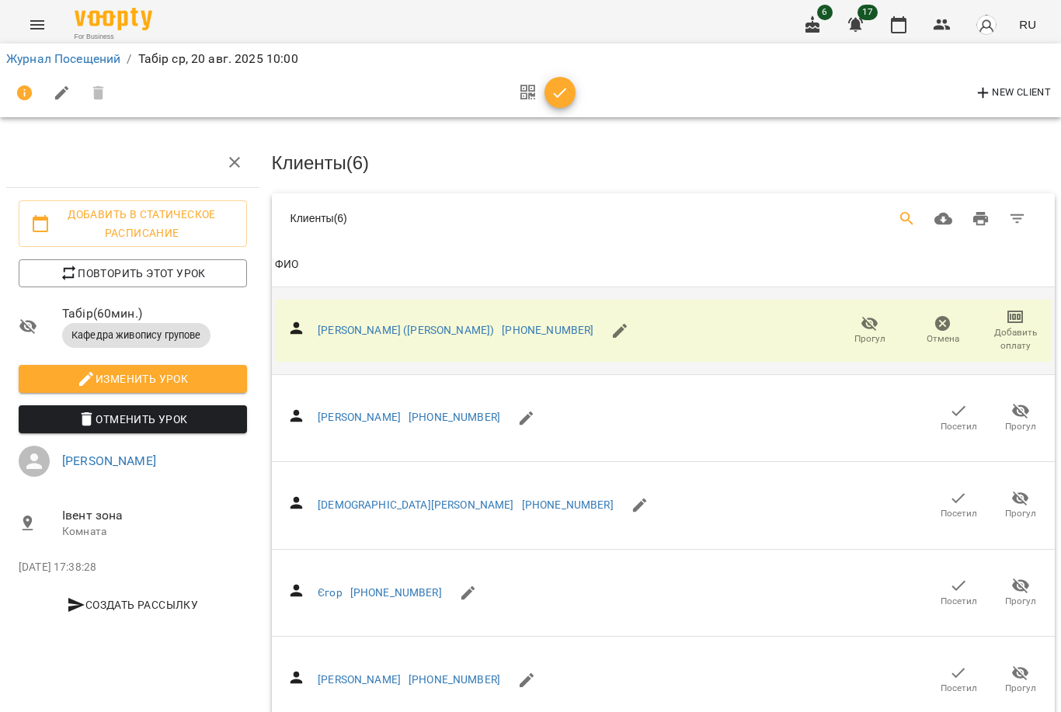
click at [912, 210] on icon "Search" at bounding box center [907, 219] width 19 height 19
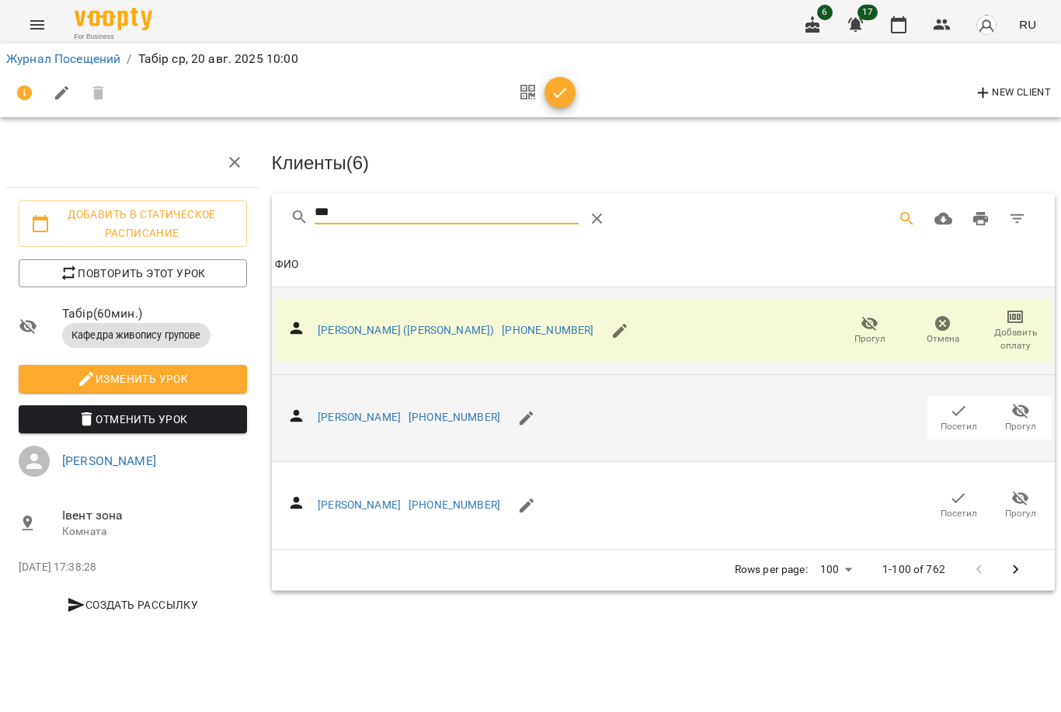
type input "***"
click at [953, 412] on icon "button" at bounding box center [958, 410] width 19 height 19
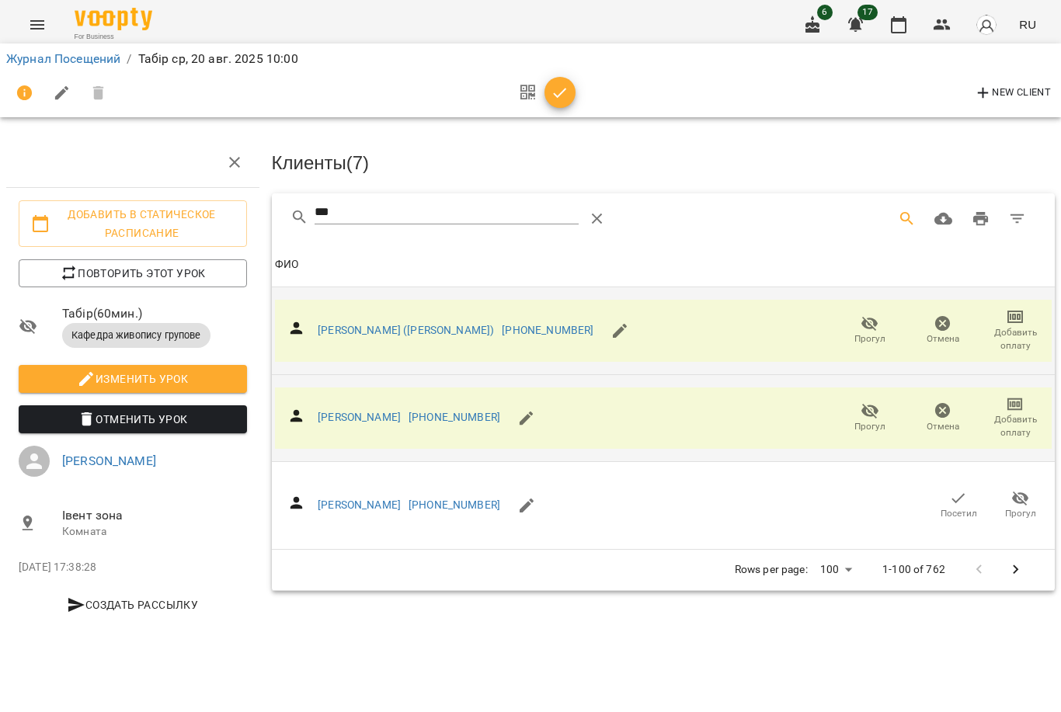
click at [560, 89] on icon "button" at bounding box center [560, 93] width 19 height 19
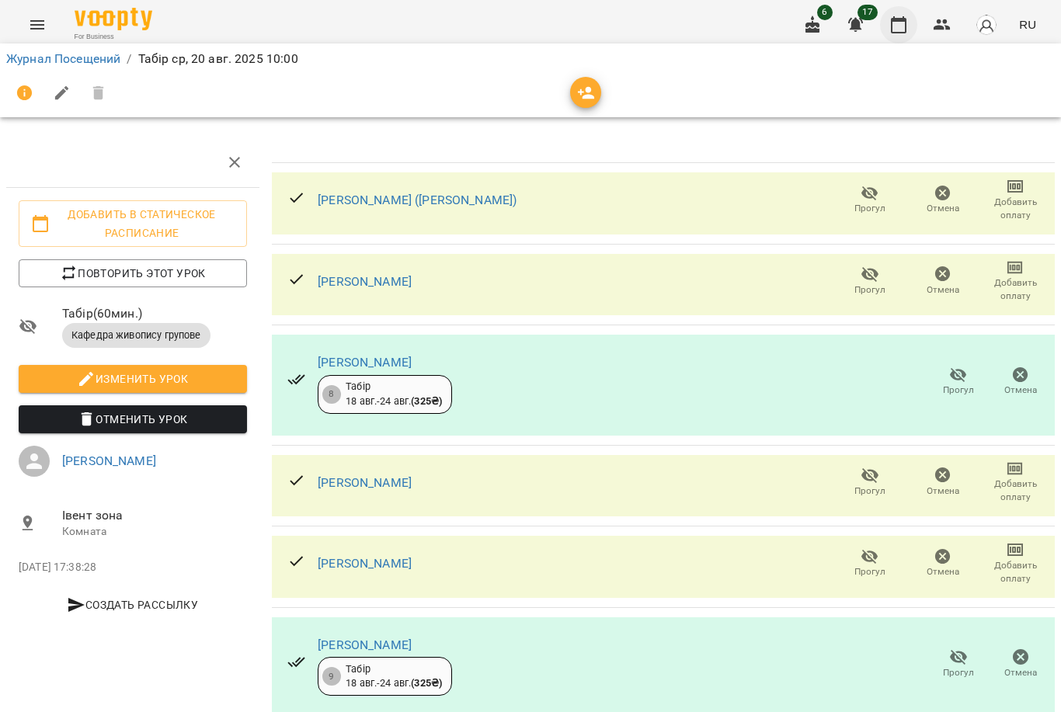
click at [895, 23] on icon "button" at bounding box center [898, 25] width 19 height 19
